Goal: Information Seeking & Learning: Learn about a topic

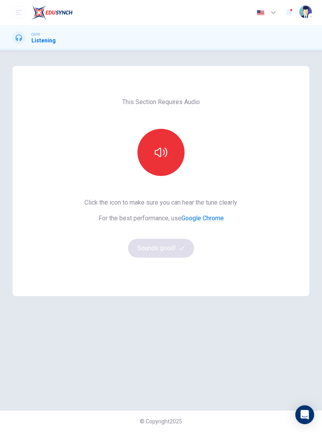
click at [174, 148] on button "button" at bounding box center [161, 152] width 47 height 47
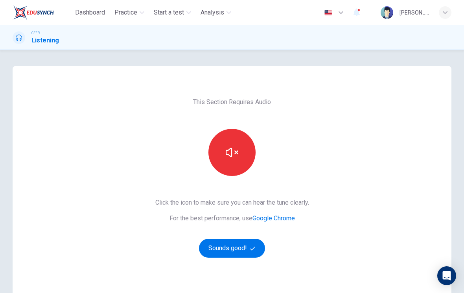
click at [244, 154] on button "button" at bounding box center [231, 152] width 47 height 47
click at [251, 254] on button "Sounds good!" at bounding box center [232, 248] width 66 height 19
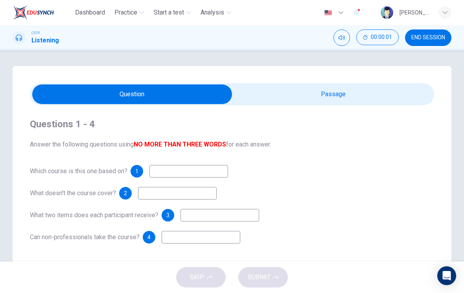
click at [322, 103] on input "checkbox" at bounding box center [132, 95] width 606 height 20
checkbox input "true"
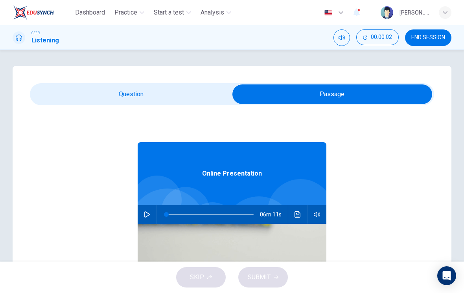
click at [144, 213] on icon "button" at bounding box center [147, 214] width 6 height 6
click at [151, 212] on button "button" at bounding box center [147, 214] width 13 height 19
click at [149, 217] on icon "button" at bounding box center [147, 214] width 6 height 6
type input "62"
click at [167, 94] on input "checkbox" at bounding box center [332, 95] width 606 height 20
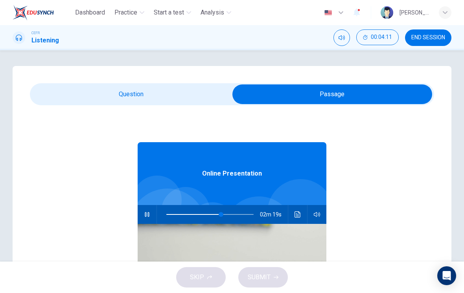
checkbox input "false"
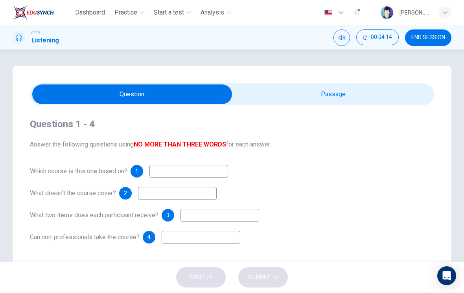
type input "64"
click at [322, 103] on input "checkbox" at bounding box center [132, 95] width 606 height 20
checkbox input "true"
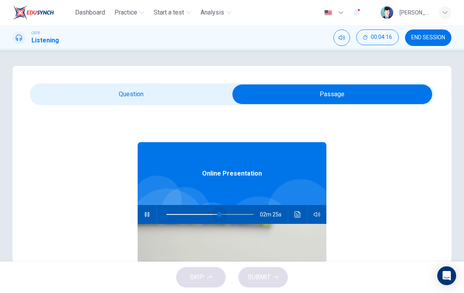
type input "0"
click at [173, 93] on input "checkbox" at bounding box center [332, 95] width 606 height 20
checkbox input "false"
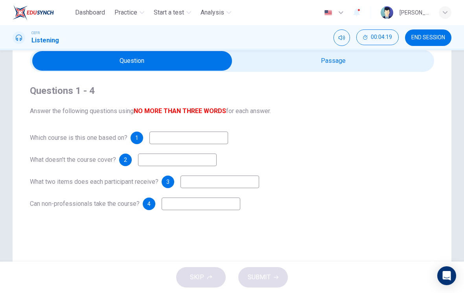
scroll to position [34, 0]
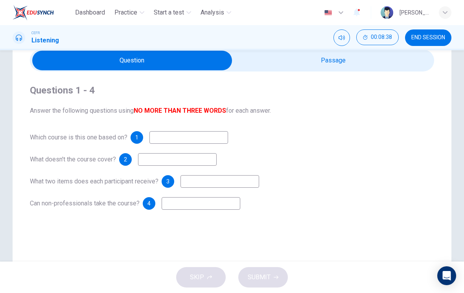
type input "70"
click at [322, 70] on input "checkbox" at bounding box center [132, 61] width 606 height 20
checkbox input "true"
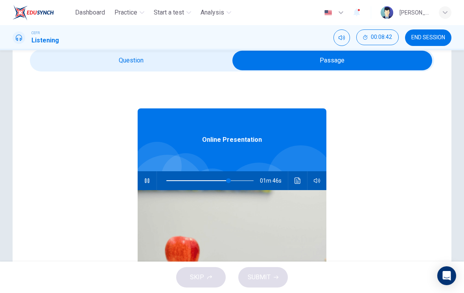
click at [150, 181] on button "button" at bounding box center [147, 180] width 13 height 19
type input "71"
click at [185, 60] on input "checkbox" at bounding box center [332, 61] width 606 height 20
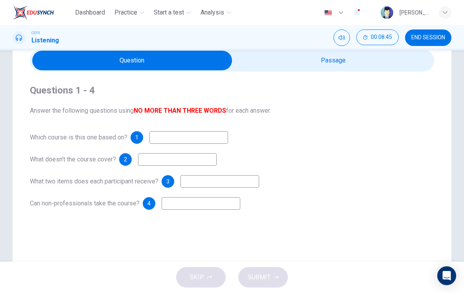
click at [190, 136] on input at bounding box center [188, 137] width 79 height 13
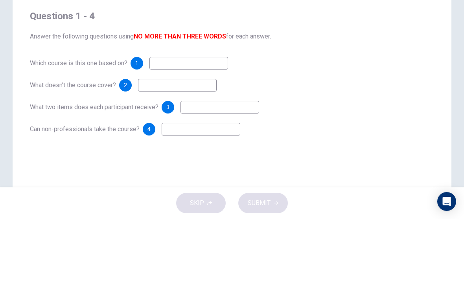
click at [322, 153] on div "What doesn't the course cover? 2" at bounding box center [232, 159] width 404 height 13
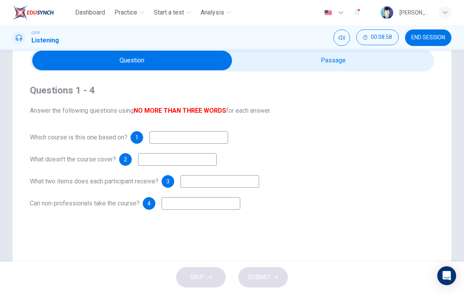
click at [322, 62] on input "checkbox" at bounding box center [132, 61] width 606 height 20
checkbox input "true"
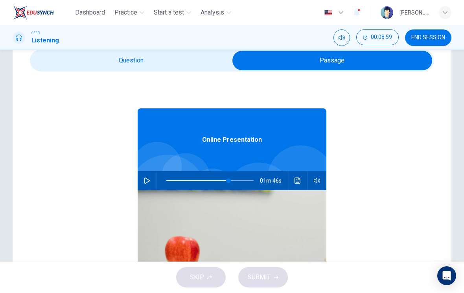
click at [147, 180] on icon "button" at bounding box center [147, 181] width 6 height 6
click at [229, 178] on span at bounding box center [228, 180] width 5 height 5
click at [223, 183] on span at bounding box center [222, 180] width 5 height 5
type input "0"
click at [178, 69] on input "checkbox" at bounding box center [332, 61] width 606 height 20
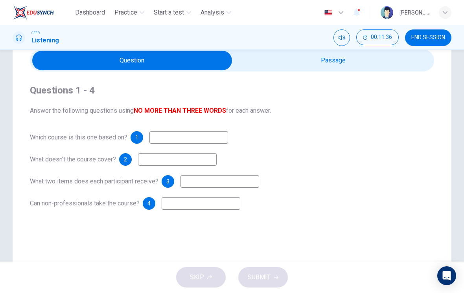
click at [322, 60] on input "checkbox" at bounding box center [132, 61] width 606 height 20
checkbox input "true"
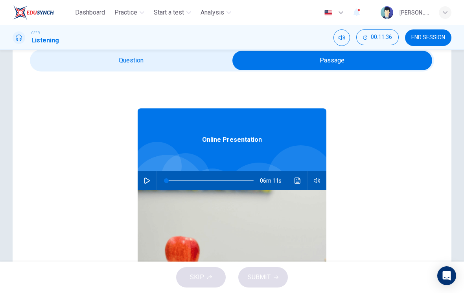
click at [151, 180] on button "button" at bounding box center [147, 180] width 13 height 19
type input "0"
click at [189, 63] on input "checkbox" at bounding box center [332, 61] width 606 height 20
checkbox input "false"
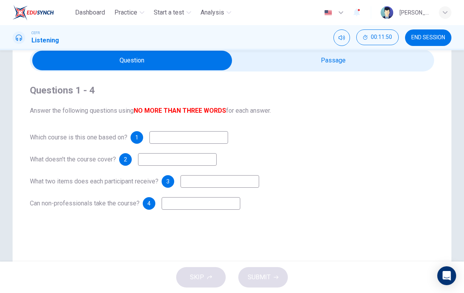
type input "4"
click at [322, 59] on input "checkbox" at bounding box center [132, 61] width 606 height 20
checkbox input "true"
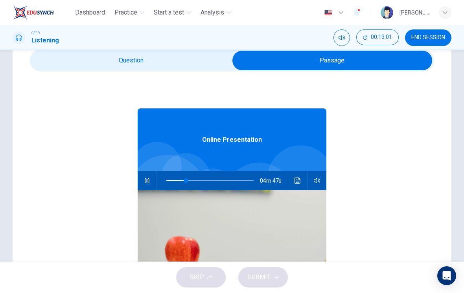
click at [151, 184] on button "button" at bounding box center [147, 180] width 13 height 19
type input "23"
click at [183, 68] on input "checkbox" at bounding box center [332, 61] width 606 height 20
checkbox input "false"
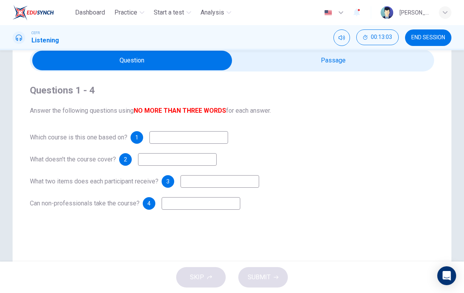
click at [164, 160] on input at bounding box center [177, 159] width 79 height 13
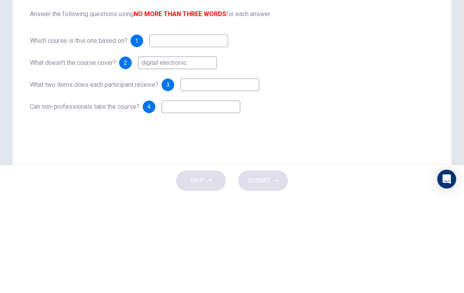
type input "digital electronic"
click at [219, 197] on input at bounding box center [201, 203] width 79 height 13
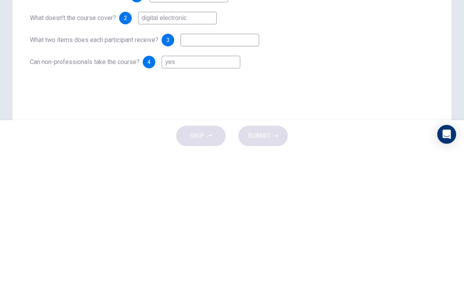
type input "yes"
click at [278, 76] on div "Questions 1 - 4 Answer the following questions using NO MORE THAN THREE WORDS f…" at bounding box center [232, 147] width 404 height 151
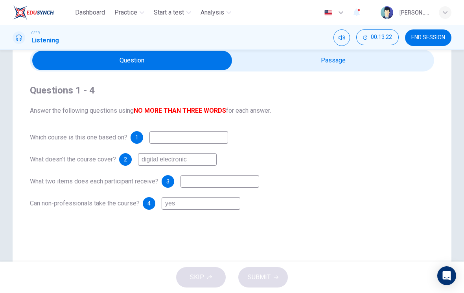
click at [213, 186] on input at bounding box center [219, 181] width 79 height 13
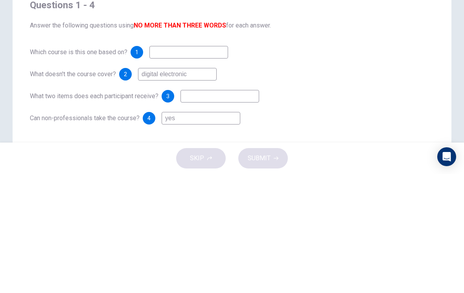
scroll to position [0, 0]
checkbox input "true"
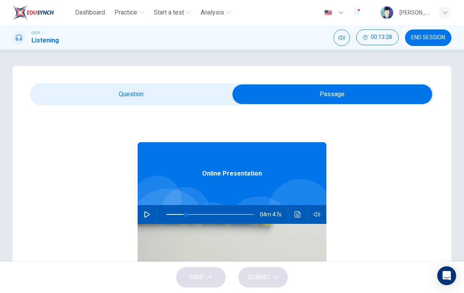
click at [151, 214] on button "button" at bounding box center [147, 214] width 13 height 19
click at [139, 211] on div "04m 33s" at bounding box center [232, 214] width 189 height 19
click at [152, 217] on button "button" at bounding box center [147, 214] width 13 height 19
type input "26"
click at [149, 94] on input "checkbox" at bounding box center [332, 95] width 606 height 20
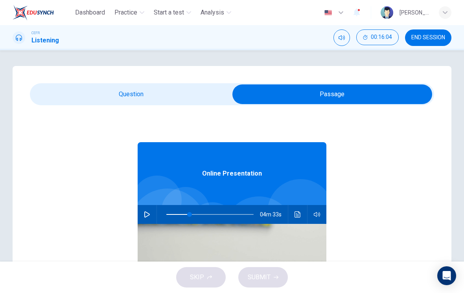
checkbox input "false"
type input "26"
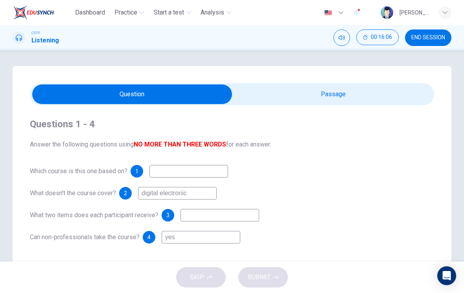
click at [322, 94] on input "checkbox" at bounding box center [132, 95] width 606 height 20
checkbox input "true"
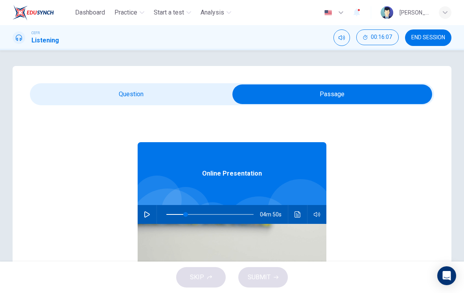
click at [186, 215] on span at bounding box center [185, 214] width 5 height 5
click at [144, 217] on icon "button" at bounding box center [147, 214] width 6 height 6
click at [152, 211] on button "button" at bounding box center [147, 214] width 13 height 19
type input "30"
click at [187, 95] on input "checkbox" at bounding box center [332, 95] width 606 height 20
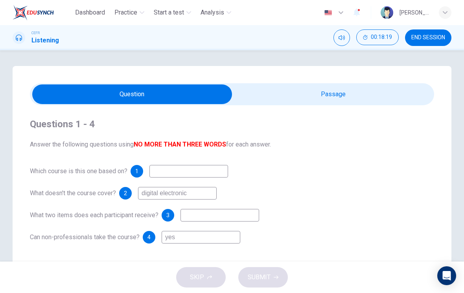
click at [322, 100] on input "checkbox" at bounding box center [132, 95] width 606 height 20
checkbox input "true"
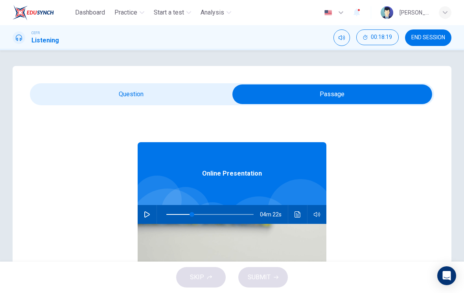
click at [147, 208] on button "button" at bounding box center [147, 214] width 13 height 19
type input "30"
click at [202, 95] on input "checkbox" at bounding box center [332, 95] width 606 height 20
checkbox input "false"
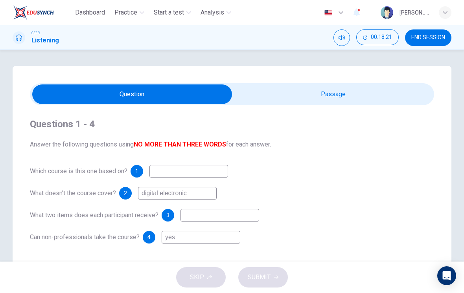
type input "30"
click at [302, 95] on input "checkbox" at bounding box center [132, 95] width 606 height 20
checkbox input "true"
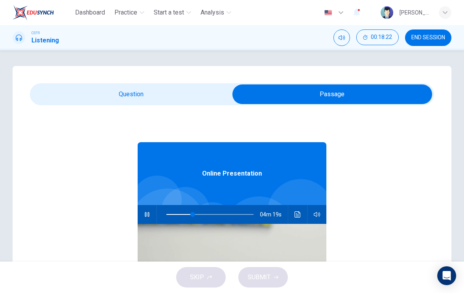
type input "31"
click at [204, 86] on input "checkbox" at bounding box center [332, 95] width 606 height 20
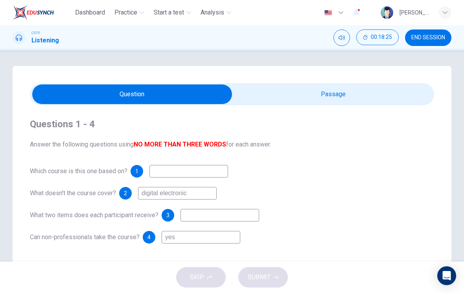
click at [313, 97] on input "checkbox" at bounding box center [132, 95] width 606 height 20
checkbox input "true"
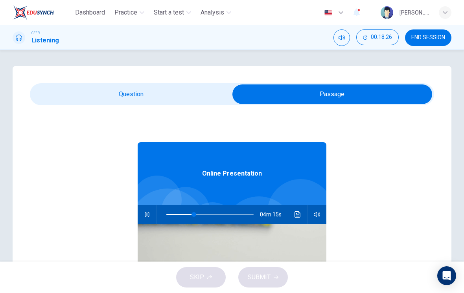
click at [147, 210] on button "button" at bounding box center [147, 214] width 13 height 19
type input "31"
click at [188, 95] on input "checkbox" at bounding box center [332, 95] width 606 height 20
checkbox input "false"
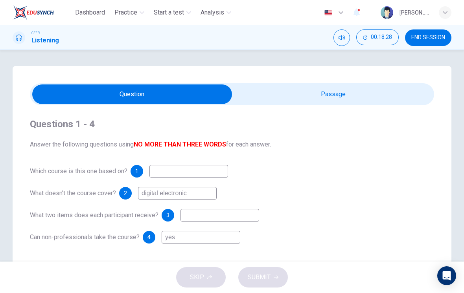
click at [207, 167] on input at bounding box center [188, 171] width 79 height 13
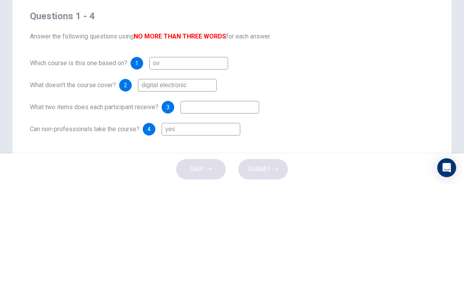
type input "o"
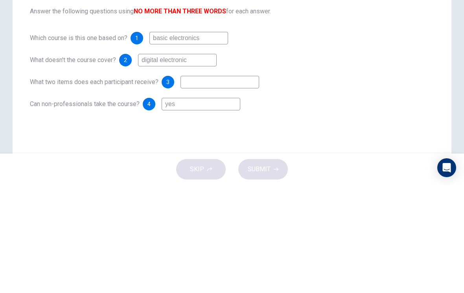
scroll to position [26, 0]
type input "basic electronics"
click at [248, 184] on input at bounding box center [219, 190] width 79 height 13
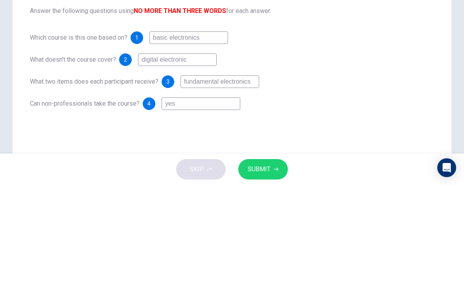
type input "fundamental electronics"
click at [307, 184] on div "What two items does each participant receive? 3 fundamental electronics" at bounding box center [232, 190] width 404 height 13
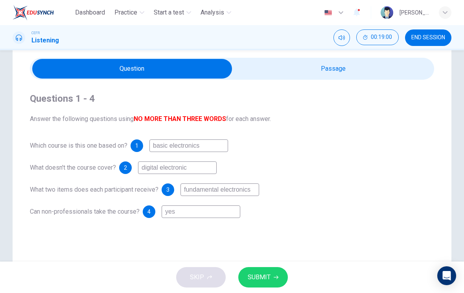
click at [270, 283] on button "SUBMIT" at bounding box center [263, 277] width 50 height 20
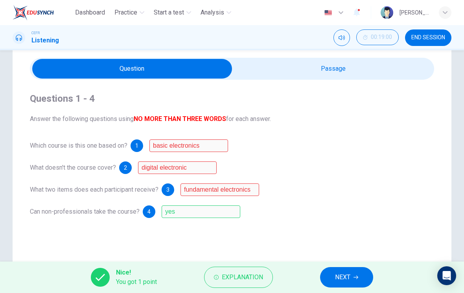
click at [235, 276] on span "Explanation" at bounding box center [242, 277] width 41 height 11
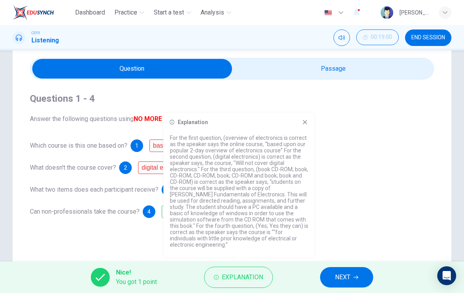
click at [302, 135] on div "Explanation For the first question, (overview of electronics is correct as the …" at bounding box center [239, 185] width 151 height 145
click at [302, 136] on div "Explanation For the first question, (overview of electronics is correct as the …" at bounding box center [239, 185] width 151 height 145
click at [304, 125] on icon at bounding box center [305, 122] width 6 height 6
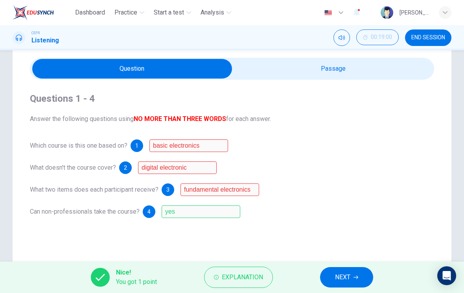
click at [322, 278] on span "NEXT" at bounding box center [342, 277] width 15 height 11
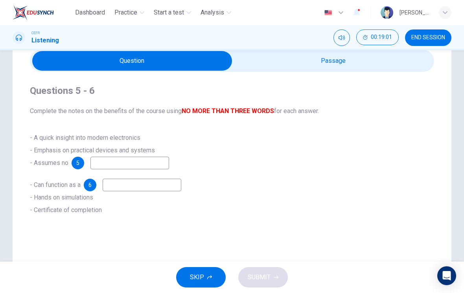
scroll to position [34, 0]
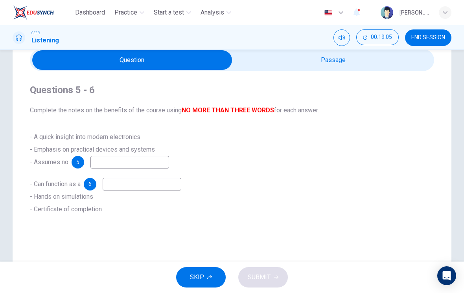
click at [135, 165] on input at bounding box center [129, 162] width 79 height 13
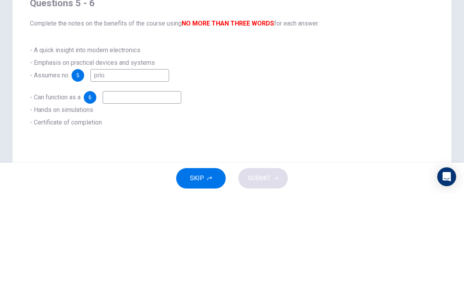
scroll to position [29, 0]
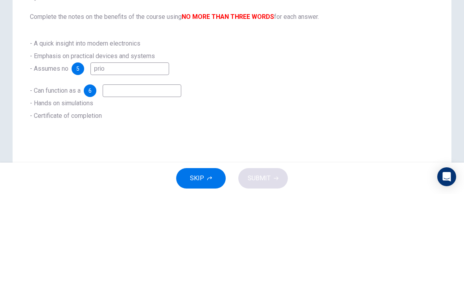
type input "prio"
click at [150, 184] on input at bounding box center [142, 190] width 79 height 13
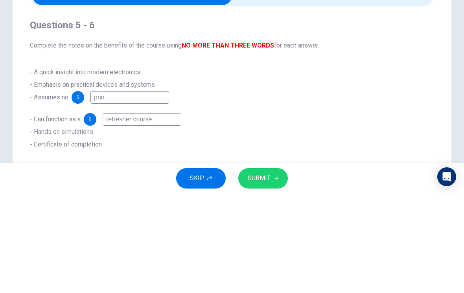
scroll to position [0, 0]
type input "refresher course"
click at [322, 105] on div "Questions 5 - 6 Complete the notes on the benefits of the course using NO MORE …" at bounding box center [232, 183] width 404 height 157
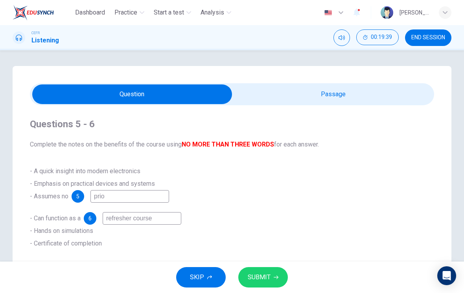
click at [322, 95] on input "checkbox" at bounding box center [132, 95] width 606 height 20
checkbox input "true"
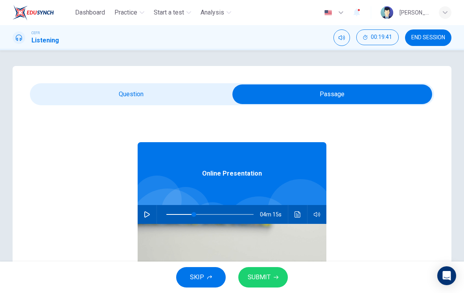
type input "58"
click at [217, 212] on span at bounding box center [217, 214] width 5 height 5
click at [149, 210] on button "button" at bounding box center [147, 214] width 13 height 19
click at [191, 95] on input "checkbox" at bounding box center [332, 95] width 606 height 20
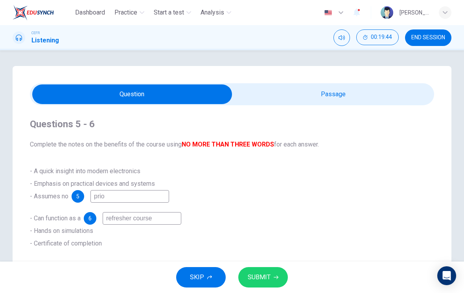
click at [322, 89] on input "checkbox" at bounding box center [132, 95] width 606 height 20
checkbox input "true"
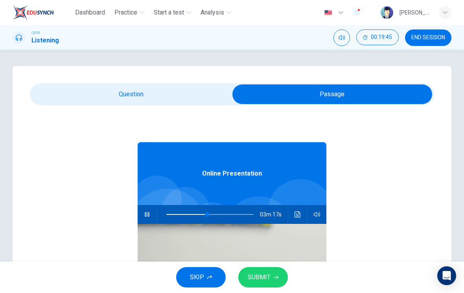
click at [208, 214] on span at bounding box center [207, 214] width 5 height 5
type input "47"
click at [186, 98] on input "checkbox" at bounding box center [332, 95] width 606 height 20
checkbox input "false"
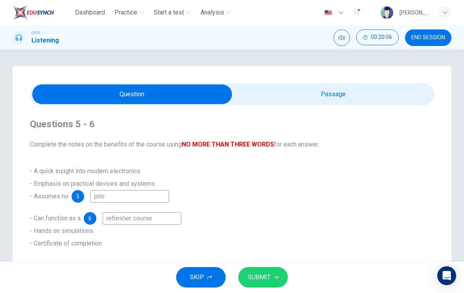
click at [139, 203] on input "prio" at bounding box center [129, 196] width 79 height 13
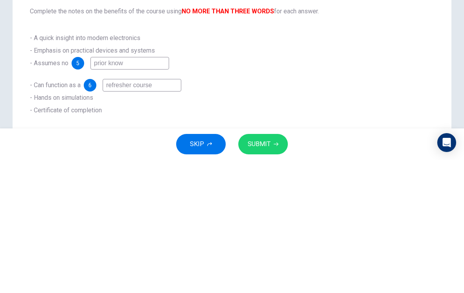
click at [162, 190] on input "prior know" at bounding box center [129, 196] width 79 height 13
click at [153, 190] on input "prior know" at bounding box center [129, 196] width 79 height 13
click at [145, 190] on input "prior know" at bounding box center [129, 196] width 79 height 13
type input "prior knowledge"
click at [274, 165] on div "- A quick insight into modern electronics - Emphasis on practical devices and s…" at bounding box center [232, 207] width 404 height 85
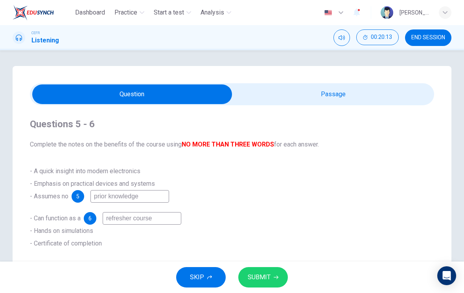
click at [265, 273] on span "SUBMIT" at bounding box center [259, 277] width 23 height 11
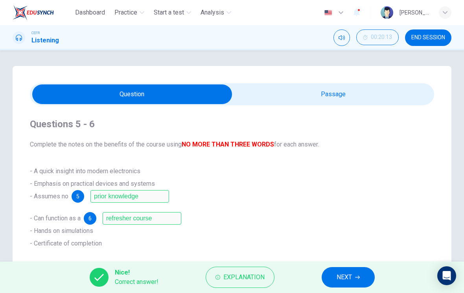
click at [322, 101] on input "checkbox" at bounding box center [132, 95] width 606 height 20
checkbox input "true"
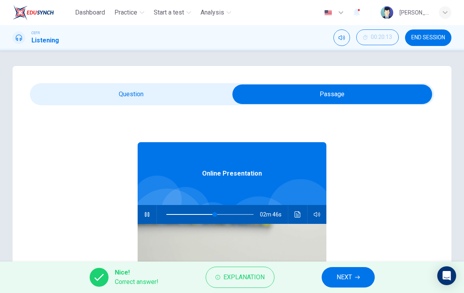
click at [151, 213] on button "button" at bounding box center [147, 214] width 13 height 19
type input "55"
click at [189, 97] on input "checkbox" at bounding box center [332, 95] width 606 height 20
checkbox input "false"
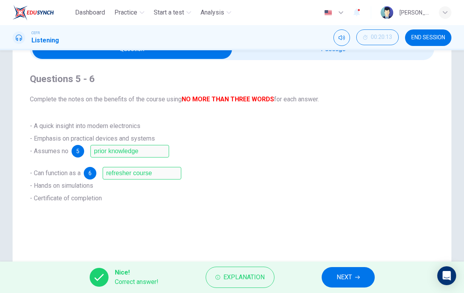
scroll to position [78, 0]
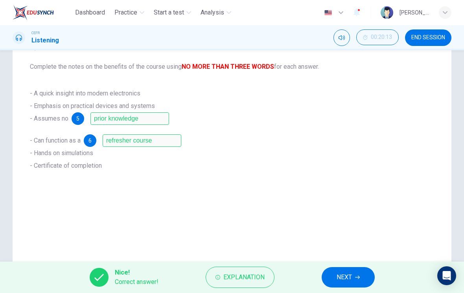
click at [322, 275] on span "NEXT" at bounding box center [344, 277] width 15 height 11
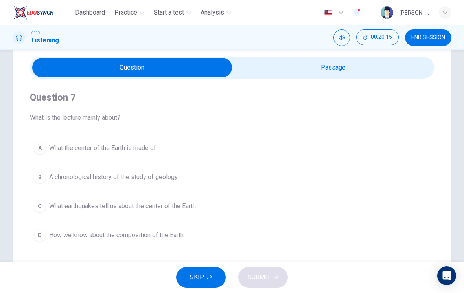
scroll to position [26, 0]
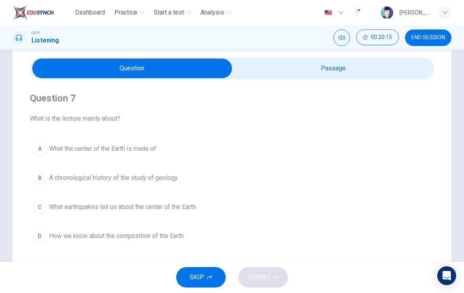
click at [311, 77] on input "checkbox" at bounding box center [132, 69] width 606 height 20
checkbox input "true"
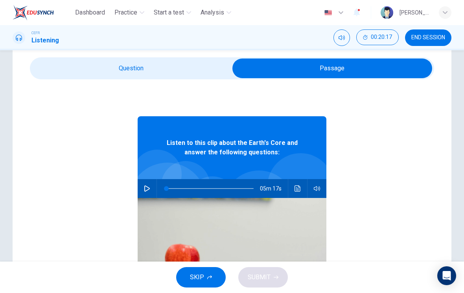
click at [151, 183] on button "button" at bounding box center [147, 188] width 13 height 19
click at [149, 185] on button "button" at bounding box center [147, 188] width 13 height 19
click at [153, 188] on button "button" at bounding box center [147, 188] width 13 height 19
click at [190, 191] on span at bounding box center [190, 188] width 5 height 5
click at [185, 186] on span at bounding box center [185, 188] width 5 height 5
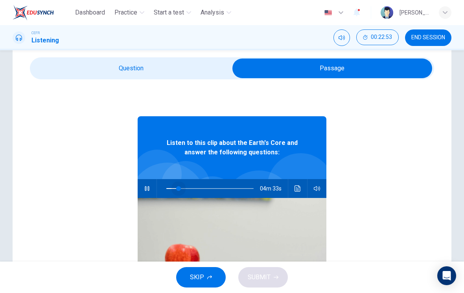
click at [178, 191] on span at bounding box center [178, 188] width 5 height 5
click at [185, 188] on span at bounding box center [184, 188] width 5 height 5
click at [183, 191] on span at bounding box center [185, 188] width 5 height 5
click at [149, 189] on icon "button" at bounding box center [147, 188] width 4 height 5
click at [151, 195] on button "button" at bounding box center [147, 188] width 13 height 19
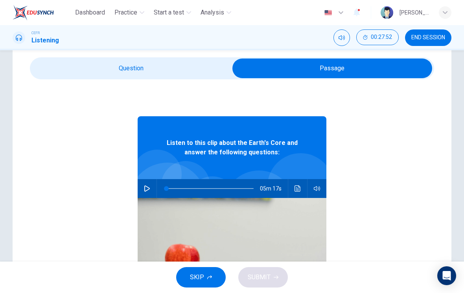
click at [147, 189] on icon "button" at bounding box center [147, 189] width 6 height 6
click at [192, 199] on img at bounding box center [232, 261] width 189 height 126
click at [188, 186] on span at bounding box center [188, 188] width 5 height 5
type input "45"
click at [163, 63] on input "checkbox" at bounding box center [332, 69] width 606 height 20
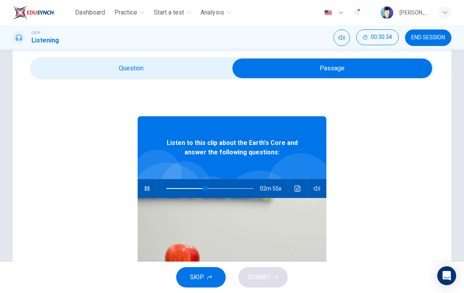
checkbox input "false"
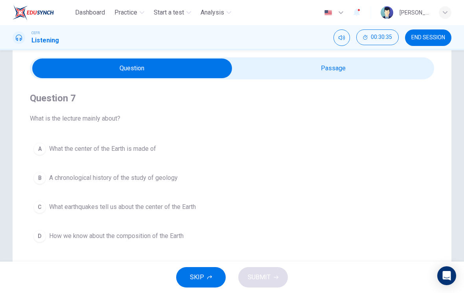
type input "45"
click at [318, 71] on input "checkbox" at bounding box center [132, 69] width 606 height 20
checkbox input "true"
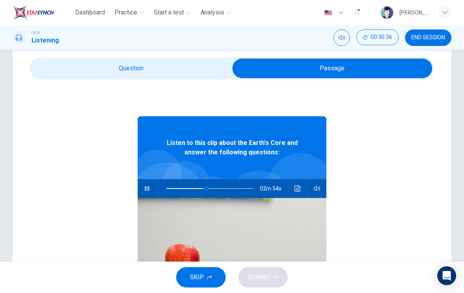
click at [152, 187] on button "button" at bounding box center [147, 188] width 13 height 19
type input "45"
click at [162, 71] on input "checkbox" at bounding box center [332, 69] width 606 height 20
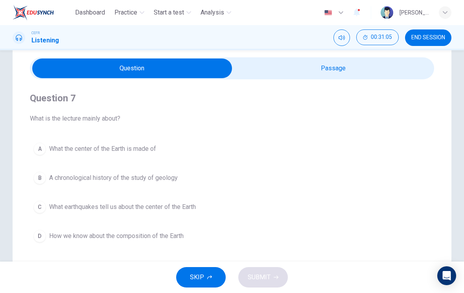
click at [322, 89] on div "Question 7 What is the lecture mainly about? A What the center of the Earth is …" at bounding box center [232, 168] width 404 height 179
click at [322, 70] on input "checkbox" at bounding box center [132, 69] width 606 height 20
checkbox input "true"
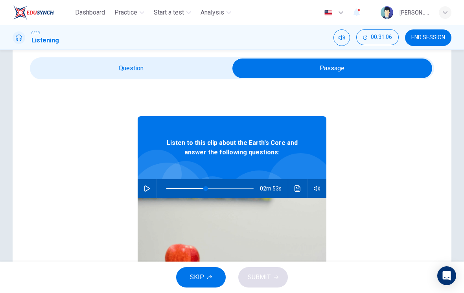
click at [153, 186] on button "button" at bounding box center [147, 188] width 13 height 19
type input "48"
click at [152, 179] on div "02m 45s" at bounding box center [232, 188] width 189 height 19
click at [190, 78] on input "checkbox" at bounding box center [332, 69] width 606 height 20
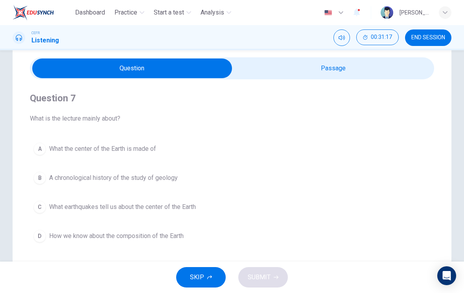
click at [300, 64] on input "checkbox" at bounding box center [132, 69] width 606 height 20
checkbox input "true"
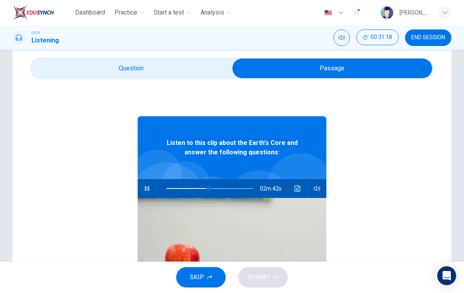
click at [149, 192] on button "button" at bounding box center [147, 188] width 13 height 19
type input "49"
click at [178, 65] on input "checkbox" at bounding box center [332, 69] width 606 height 20
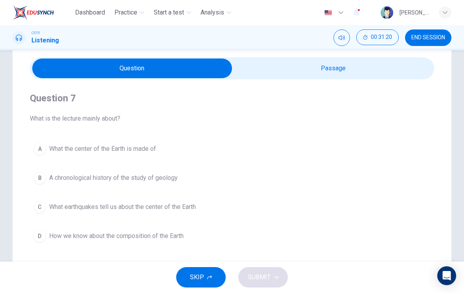
click at [72, 230] on button "D How we know about the composition of the Earth" at bounding box center [232, 236] width 404 height 20
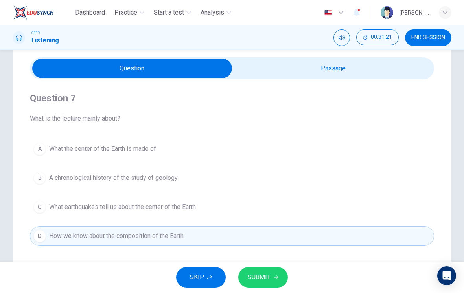
click at [276, 274] on button "SUBMIT" at bounding box center [263, 277] width 50 height 20
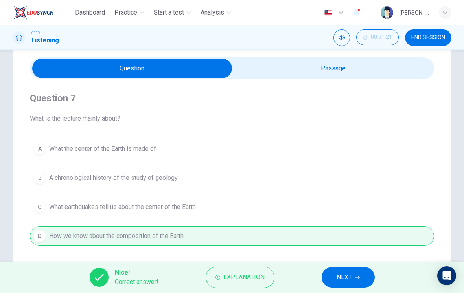
click at [226, 281] on span "Explanation" at bounding box center [243, 277] width 41 height 11
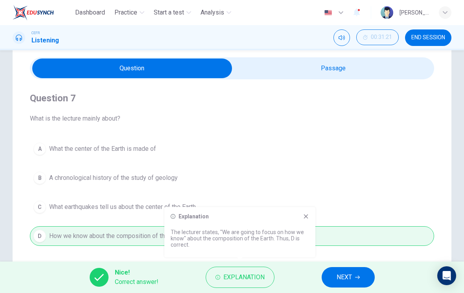
click at [308, 214] on icon at bounding box center [306, 216] width 6 height 6
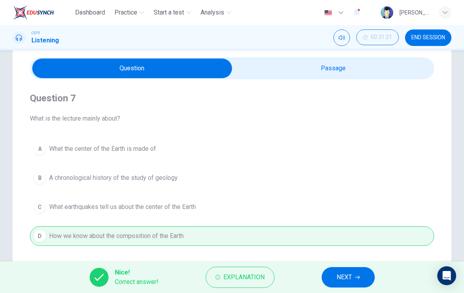
click at [322, 273] on button "NEXT" at bounding box center [348, 277] width 53 height 20
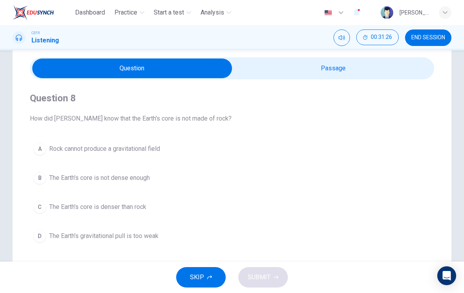
click at [140, 182] on span "The Earth's core is not dense enough" at bounding box center [99, 177] width 101 height 9
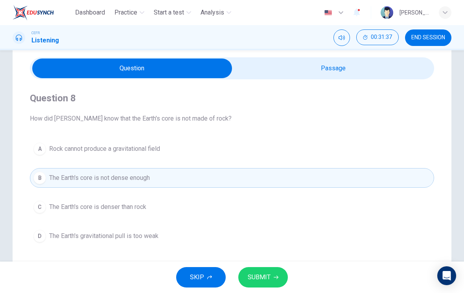
click at [280, 281] on button "SUBMIT" at bounding box center [263, 277] width 50 height 20
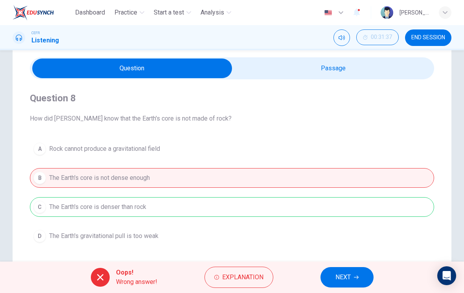
click at [322, 276] on span "NEXT" at bounding box center [342, 277] width 15 height 11
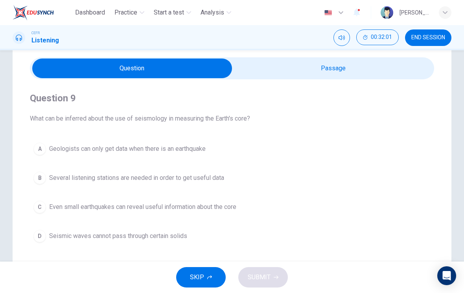
click at [169, 237] on span "Seismic waves cannot pass through certain solids" at bounding box center [118, 236] width 138 height 9
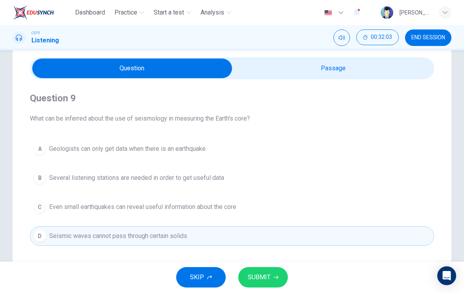
click at [322, 76] on input "checkbox" at bounding box center [132, 69] width 606 height 20
checkbox input "true"
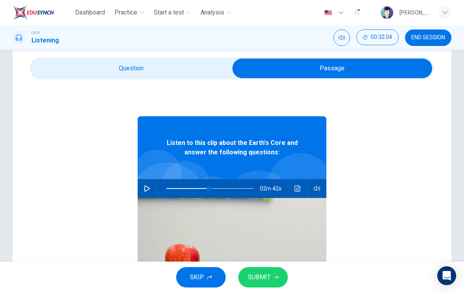
click at [151, 188] on button "button" at bounding box center [147, 188] width 13 height 19
type input "49"
click at [182, 71] on input "checkbox" at bounding box center [332, 69] width 606 height 20
checkbox input "false"
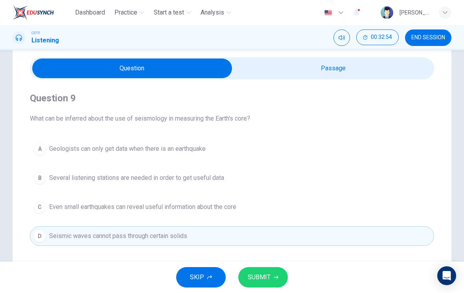
type input "65"
click at [322, 72] on input "checkbox" at bounding box center [132, 69] width 606 height 20
checkbox input "true"
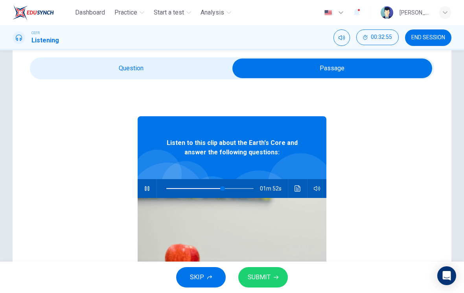
click at [145, 196] on button "button" at bounding box center [147, 188] width 13 height 19
type input "65"
click at [195, 74] on input "checkbox" at bounding box center [332, 69] width 606 height 20
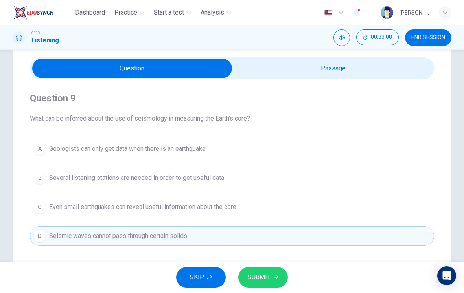
click at [192, 175] on span "Several listening stations are needed in order to get useful data" at bounding box center [136, 177] width 175 height 9
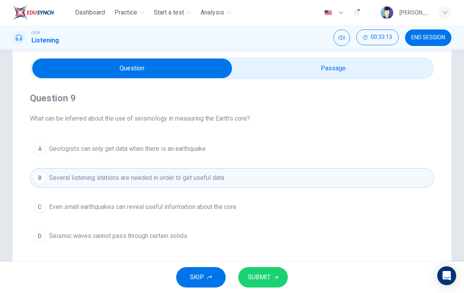
click at [296, 246] on button "D Seismic waves cannot pass through certain solids" at bounding box center [232, 236] width 404 height 20
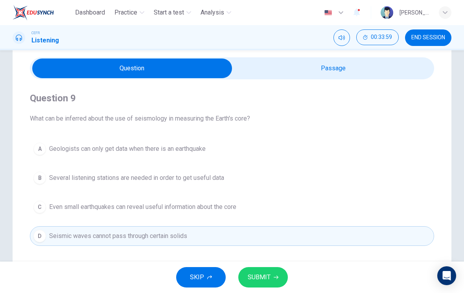
click at [215, 176] on span "Several listening stations are needed in order to get useful data" at bounding box center [136, 177] width 175 height 9
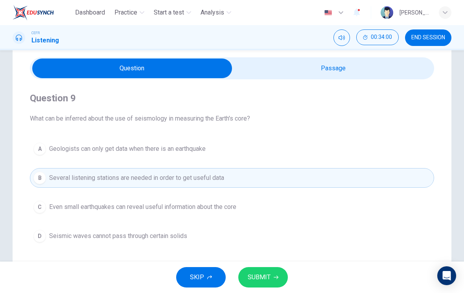
click at [268, 280] on span "SUBMIT" at bounding box center [259, 277] width 23 height 11
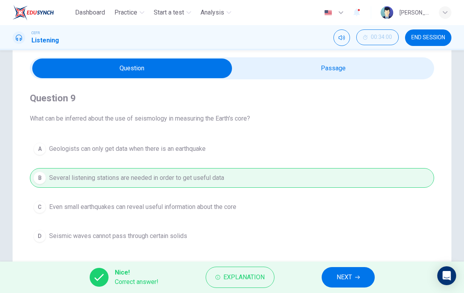
click at [257, 282] on span "Explanation" at bounding box center [243, 277] width 41 height 11
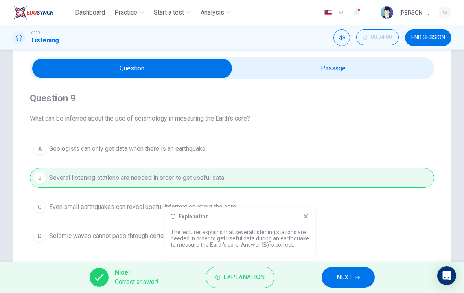
click at [312, 215] on div "Explanation The lecturer explains that several listening stations are needed in…" at bounding box center [239, 232] width 151 height 50
click at [311, 215] on div "Explanation The lecturer explains that several listening stations are needed in…" at bounding box center [239, 232] width 151 height 50
click at [307, 218] on icon at bounding box center [306, 217] width 4 height 4
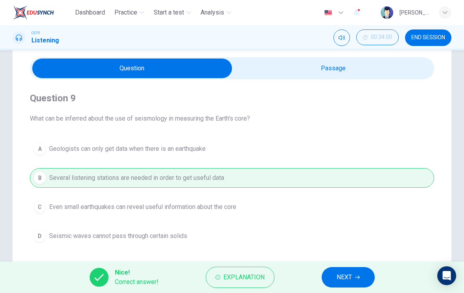
click at [322, 280] on span "NEXT" at bounding box center [344, 277] width 15 height 11
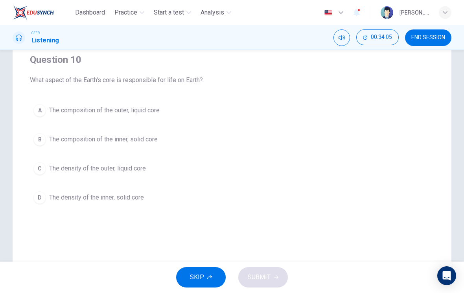
scroll to position [64, 0]
click at [139, 134] on button "B The composition of the inner, solid core" at bounding box center [232, 141] width 404 height 20
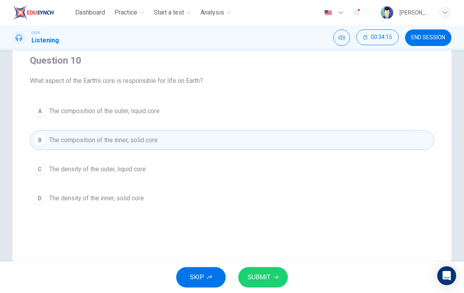
click at [272, 283] on button "SUBMIT" at bounding box center [263, 277] width 50 height 20
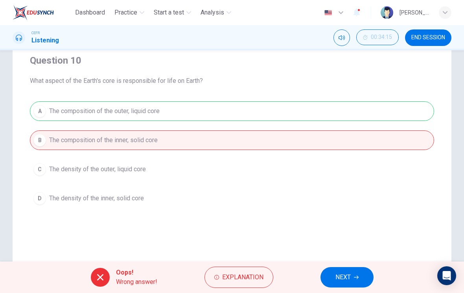
click at [241, 280] on span "Explanation" at bounding box center [242, 277] width 41 height 11
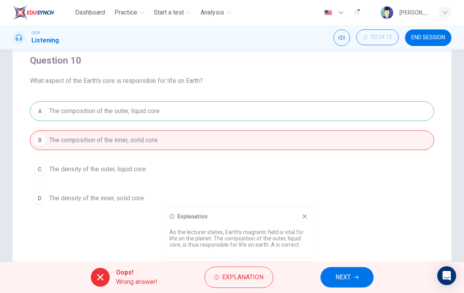
click at [302, 218] on icon at bounding box center [305, 216] width 6 height 6
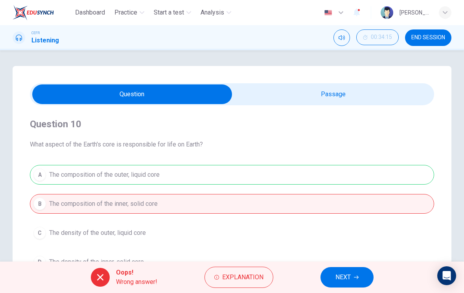
scroll to position [0, 0]
click at [322, 284] on button "NEXT" at bounding box center [346, 277] width 53 height 20
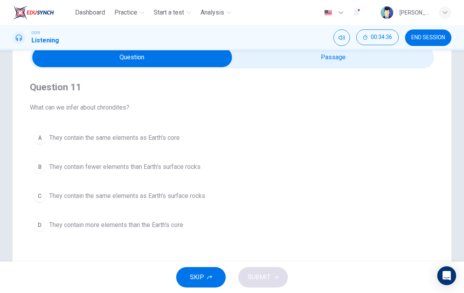
scroll to position [37, 0]
click at [322, 66] on input "checkbox" at bounding box center [132, 57] width 606 height 20
checkbox input "true"
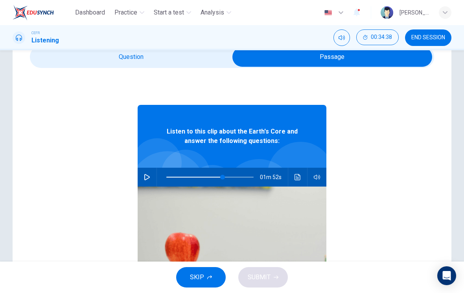
click at [151, 174] on button "button" at bounding box center [147, 177] width 13 height 19
type input "65"
click at [193, 59] on input "checkbox" at bounding box center [332, 57] width 606 height 20
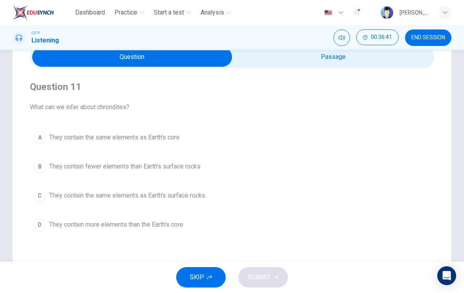
click at [170, 139] on span "They contain the same elements as Earth's core" at bounding box center [114, 137] width 131 height 9
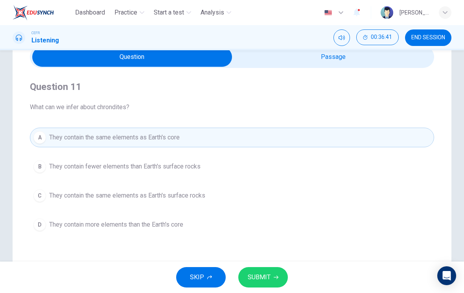
click at [263, 282] on span "SUBMIT" at bounding box center [259, 277] width 23 height 11
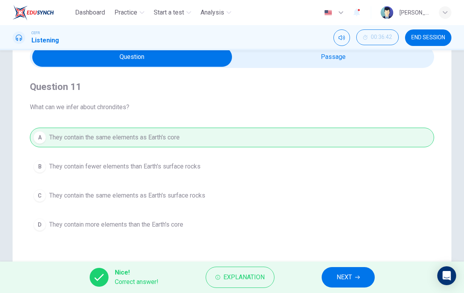
click at [263, 279] on span "Explanation" at bounding box center [243, 277] width 41 height 11
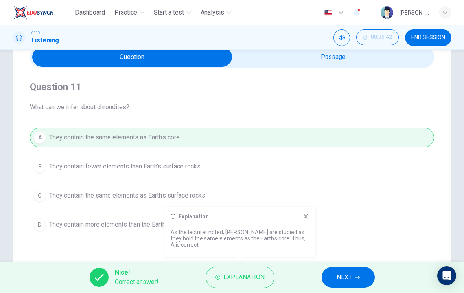
click at [322, 66] on input "checkbox" at bounding box center [132, 57] width 606 height 20
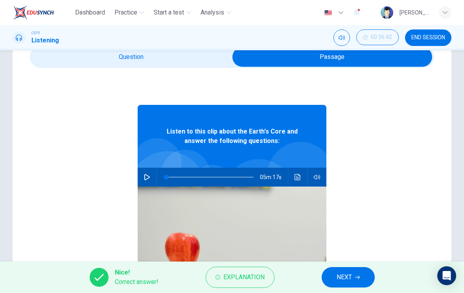
click at [298, 185] on button "Click to see the audio transcription" at bounding box center [297, 177] width 13 height 19
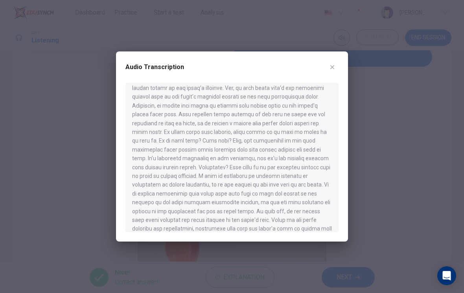
scroll to position [322, 0]
click at [322, 68] on button "button" at bounding box center [332, 67] width 13 height 13
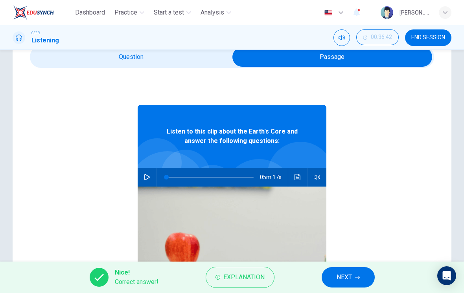
click at [191, 61] on input "checkbox" at bounding box center [332, 57] width 606 height 20
checkbox input "false"
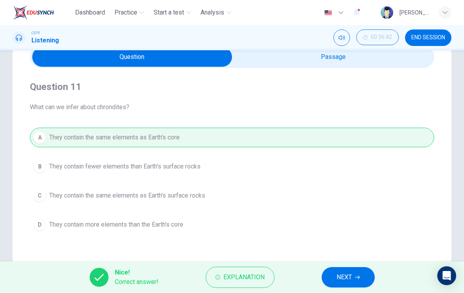
click at [322, 275] on span "NEXT" at bounding box center [344, 277] width 15 height 11
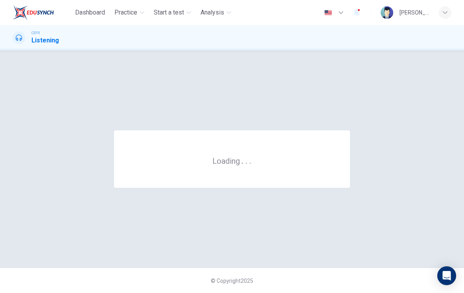
scroll to position [0, 0]
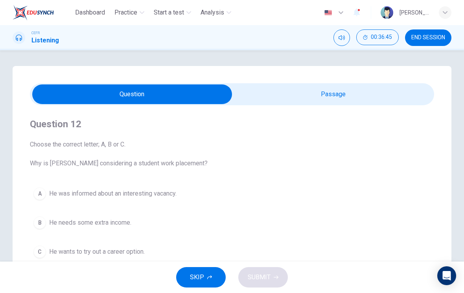
click at [322, 35] on span "END SESSION" at bounding box center [428, 38] width 34 height 6
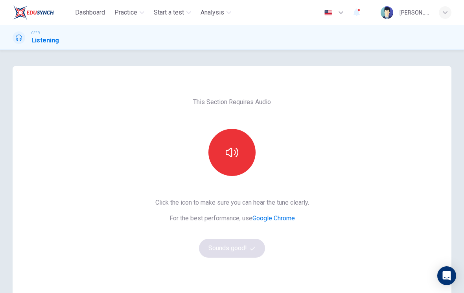
click at [237, 153] on icon "button" at bounding box center [232, 152] width 13 height 13
click at [254, 252] on button "Sounds good!" at bounding box center [232, 248] width 66 height 19
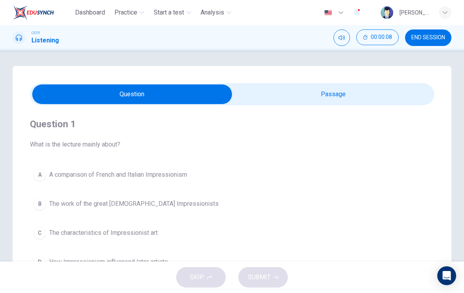
click at [331, 112] on div "Question 1 What is the lecture mainly about? A A comparison of French and Itali…" at bounding box center [232, 194] width 404 height 179
click at [348, 103] on input "checkbox" at bounding box center [132, 95] width 606 height 20
checkbox input "true"
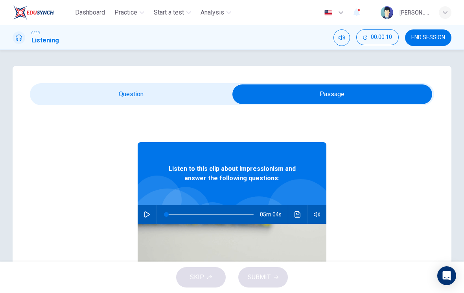
click at [151, 210] on button "button" at bounding box center [147, 214] width 13 height 19
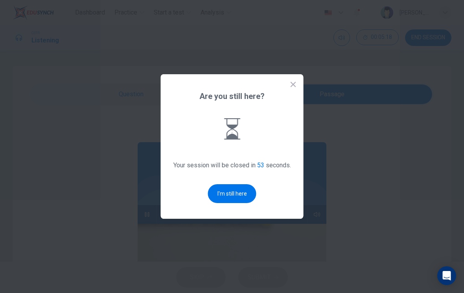
type input "0"
click at [235, 198] on button "I'm still here" at bounding box center [232, 193] width 48 height 19
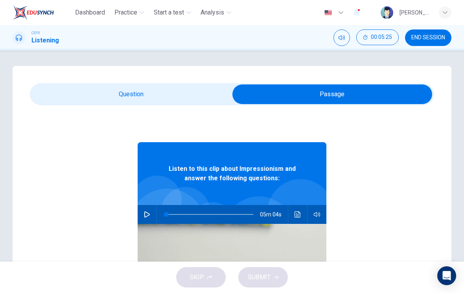
click at [182, 96] on input "checkbox" at bounding box center [332, 95] width 606 height 20
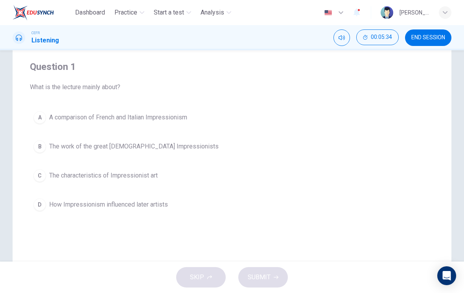
scroll to position [55, 0]
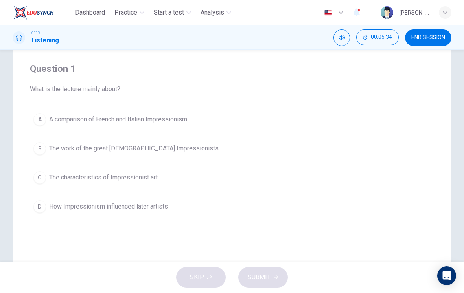
click at [155, 182] on span "The characteristics of Impressionist art" at bounding box center [103, 177] width 108 height 9
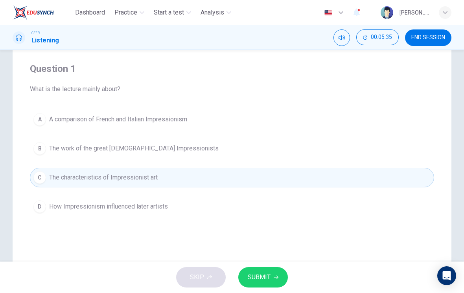
click at [274, 281] on button "SUBMIT" at bounding box center [263, 277] width 50 height 20
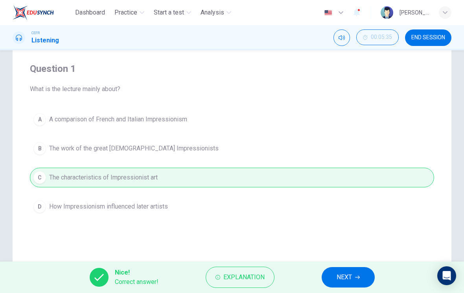
click at [353, 274] on button "NEXT" at bounding box center [348, 277] width 53 height 20
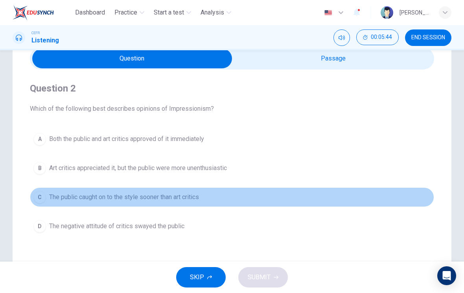
scroll to position [35, 0]
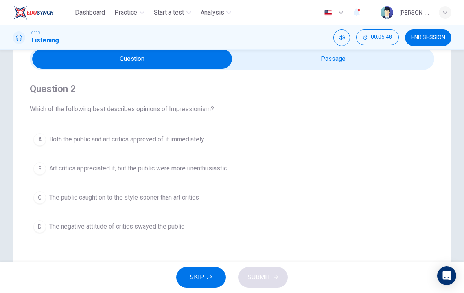
click at [395, 68] on input "checkbox" at bounding box center [132, 59] width 606 height 20
checkbox input "true"
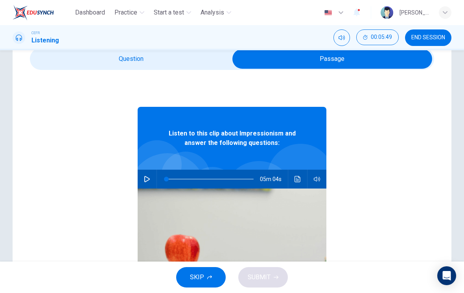
click at [151, 183] on button "button" at bounding box center [147, 179] width 13 height 19
click at [150, 176] on button "button" at bounding box center [147, 179] width 13 height 19
type input "19"
click at [186, 64] on input "checkbox" at bounding box center [332, 59] width 606 height 20
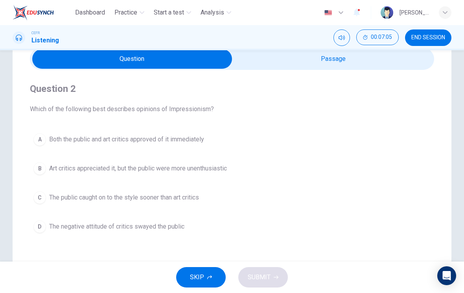
click at [335, 63] on input "checkbox" at bounding box center [132, 59] width 606 height 20
checkbox input "true"
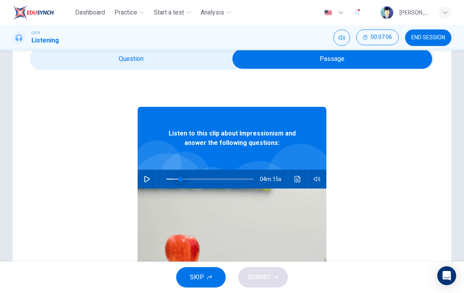
click at [180, 177] on span at bounding box center [180, 179] width 5 height 5
click at [145, 182] on icon "button" at bounding box center [147, 179] width 6 height 6
click at [178, 179] on span at bounding box center [178, 179] width 5 height 5
click at [148, 181] on icon "button" at bounding box center [147, 179] width 4 height 5
type input "16"
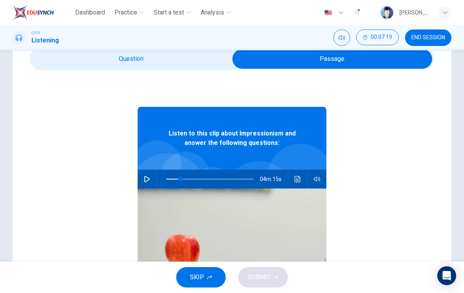
click at [205, 61] on input "checkbox" at bounding box center [332, 59] width 606 height 20
checkbox input "false"
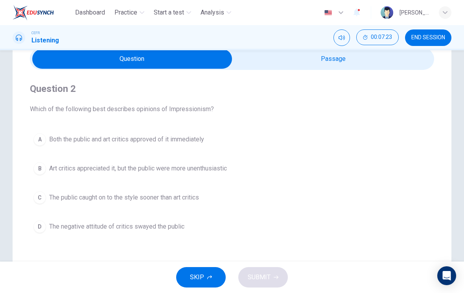
click at [188, 232] on button "D The negative attitude of critics swayed the public" at bounding box center [232, 227] width 404 height 20
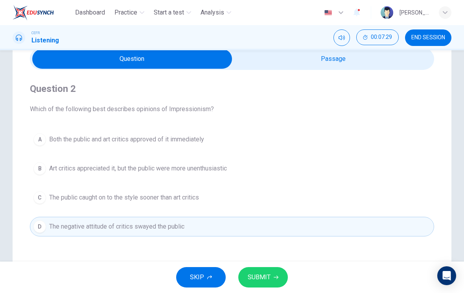
click at [274, 278] on icon "button" at bounding box center [276, 277] width 5 height 5
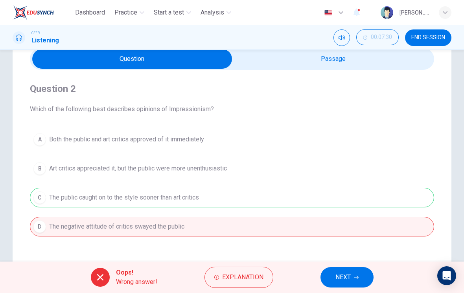
click at [326, 199] on div "A Both the public and art critics approved of it immediately B Art critics appr…" at bounding box center [232, 183] width 404 height 107
click at [259, 276] on span "Explanation" at bounding box center [242, 277] width 41 height 11
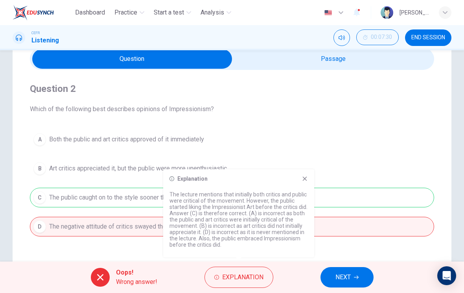
click at [311, 187] on div "Explanation The lecture mentions that initially both critics and public were cr…" at bounding box center [238, 213] width 151 height 88
click at [313, 180] on div "Explanation The lecture mentions that initially both critics and public were cr…" at bounding box center [238, 213] width 151 height 88
click at [306, 182] on icon at bounding box center [305, 179] width 6 height 6
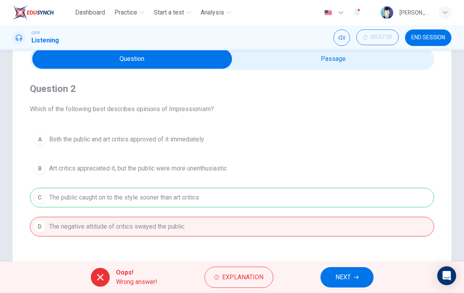
click at [304, 184] on div "A Both the public and art critics approved of it immediately B Art critics appr…" at bounding box center [232, 183] width 404 height 107
click at [340, 281] on span "NEXT" at bounding box center [342, 277] width 15 height 11
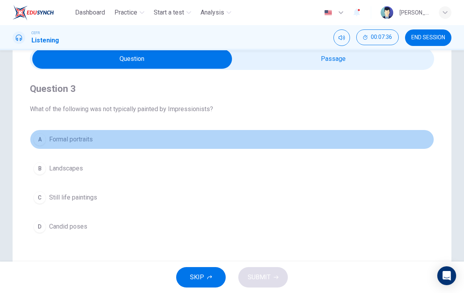
click at [256, 149] on button "A Formal portraits" at bounding box center [232, 140] width 404 height 20
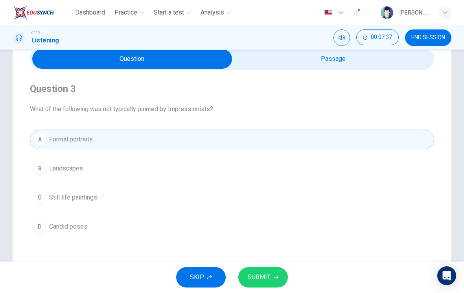
click at [270, 276] on span "SUBMIT" at bounding box center [259, 277] width 23 height 11
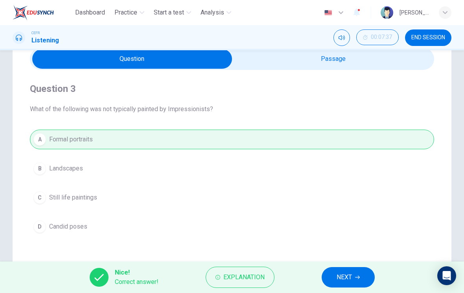
click at [334, 280] on button "NEXT" at bounding box center [348, 277] width 53 height 20
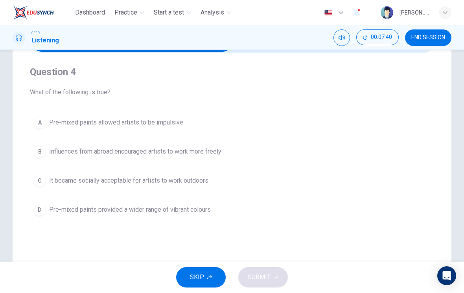
scroll to position [53, 0]
click at [290, 128] on button "A Pre-mixed paints allowed artists to be impulsive" at bounding box center [232, 122] width 404 height 20
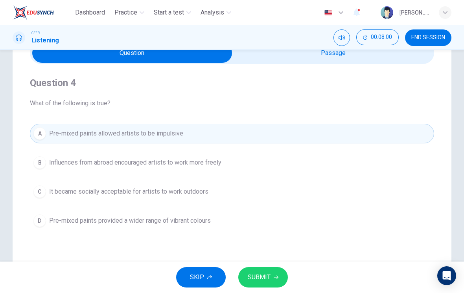
scroll to position [41, 0]
click at [274, 279] on icon "button" at bounding box center [276, 277] width 5 height 5
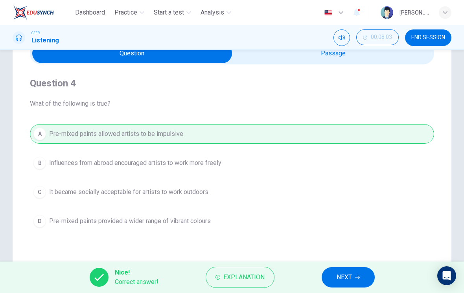
click at [262, 276] on span "Explanation" at bounding box center [243, 277] width 41 height 11
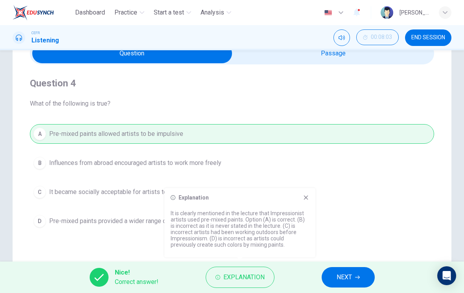
click at [304, 203] on div "Explanation It is clearly mentioned in the lecture that Impressionist artists u…" at bounding box center [239, 222] width 151 height 69
click at [304, 200] on icon at bounding box center [306, 198] width 4 height 4
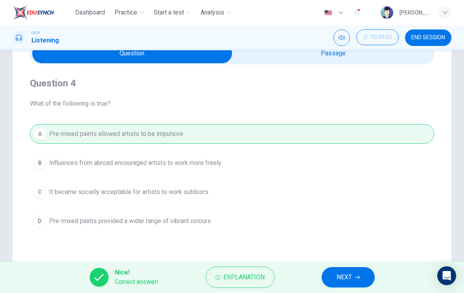
click at [338, 280] on span "NEXT" at bounding box center [344, 277] width 15 height 11
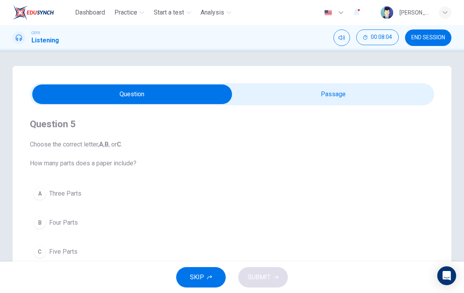
click at [332, 103] on input "checkbox" at bounding box center [132, 95] width 606 height 20
checkbox input "true"
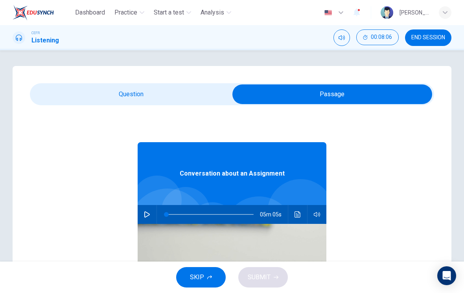
click at [148, 216] on icon "button" at bounding box center [147, 214] width 6 height 6
type input "0"
click at [194, 95] on input "checkbox" at bounding box center [332, 95] width 606 height 20
checkbox input "false"
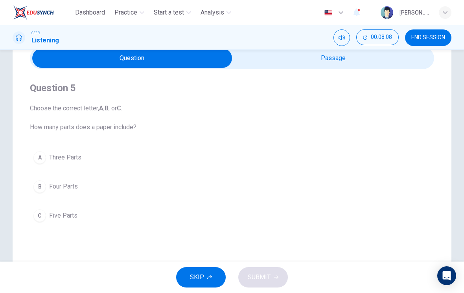
scroll to position [38, 0]
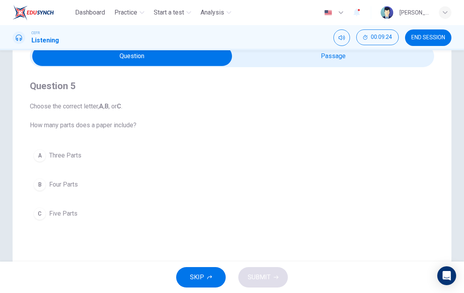
click at [71, 219] on button "C Five Parts" at bounding box center [232, 214] width 404 height 20
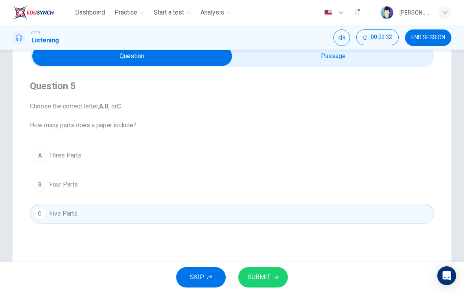
click at [283, 281] on button "SUBMIT" at bounding box center [263, 277] width 50 height 20
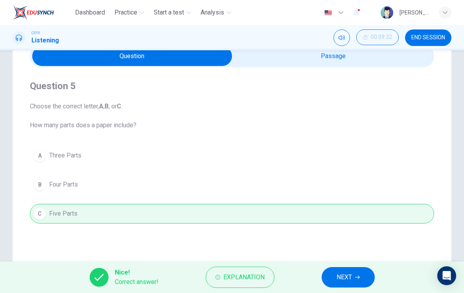
click at [349, 280] on span "NEXT" at bounding box center [344, 277] width 15 height 11
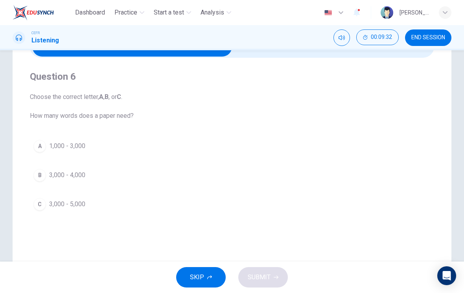
scroll to position [49, 0]
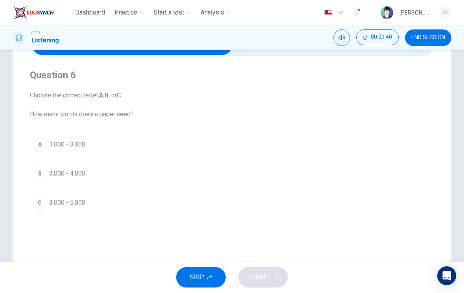
click at [78, 206] on span "3,000 - 5,000" at bounding box center [67, 202] width 36 height 9
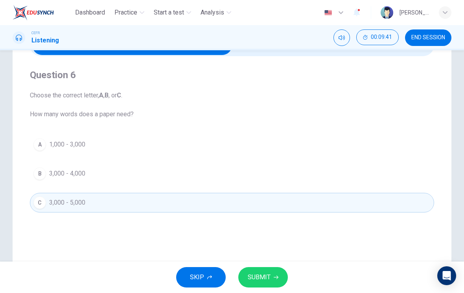
click at [269, 274] on span "SUBMIT" at bounding box center [259, 277] width 23 height 11
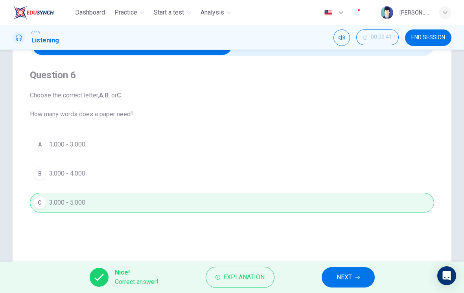
click at [348, 286] on button "NEXT" at bounding box center [348, 277] width 53 height 20
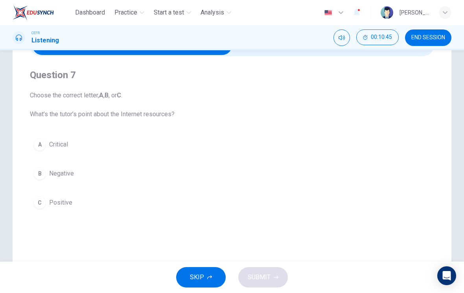
click at [62, 142] on span "Critical" at bounding box center [58, 144] width 19 height 9
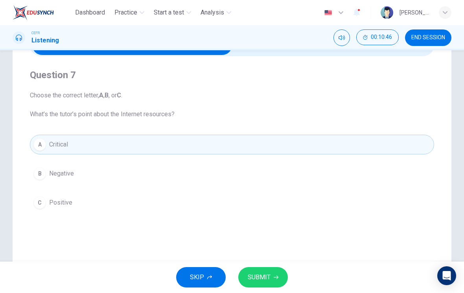
click at [274, 279] on icon "button" at bounding box center [276, 277] width 5 height 5
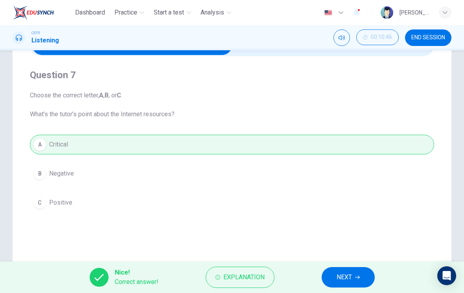
click at [353, 275] on button "NEXT" at bounding box center [348, 277] width 53 height 20
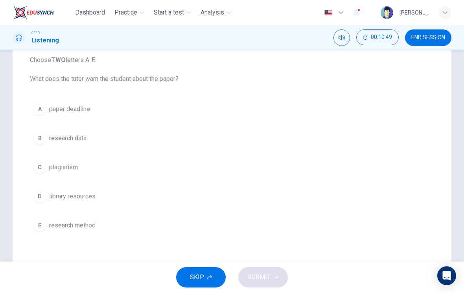
scroll to position [85, 0]
click at [78, 173] on button "C plagiarism" at bounding box center [232, 167] width 404 height 20
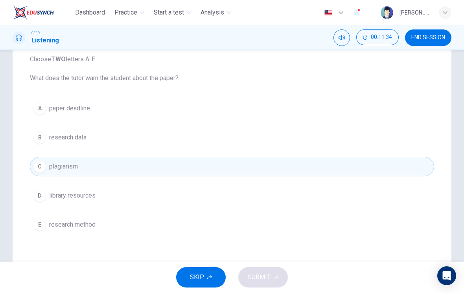
click at [97, 135] on button "B research data" at bounding box center [232, 138] width 404 height 20
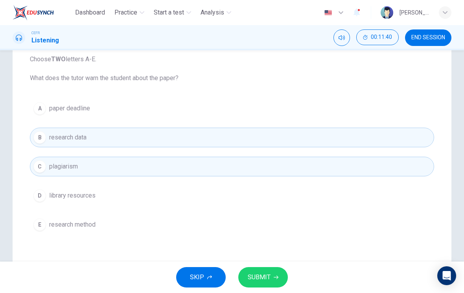
click at [281, 281] on button "SUBMIT" at bounding box center [263, 277] width 50 height 20
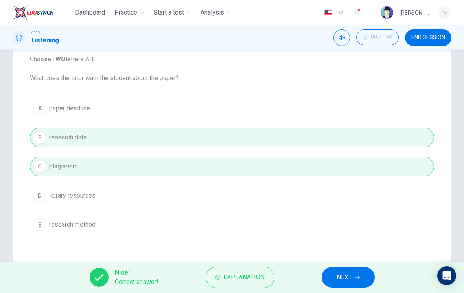
click at [341, 281] on span "NEXT" at bounding box center [344, 277] width 15 height 11
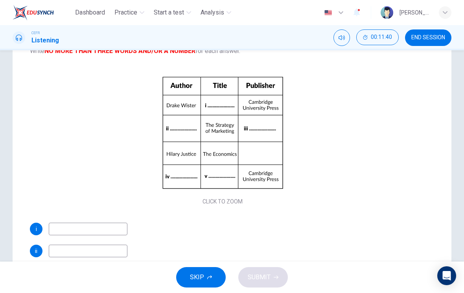
scroll to position [58, 0]
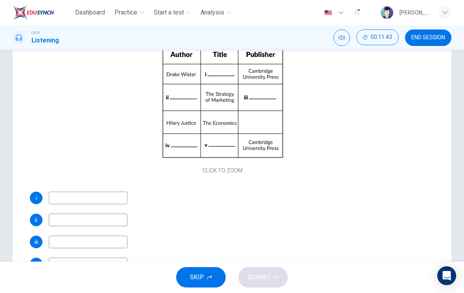
click at [245, 117] on button "Click to Zoom" at bounding box center [222, 108] width 68 height 19
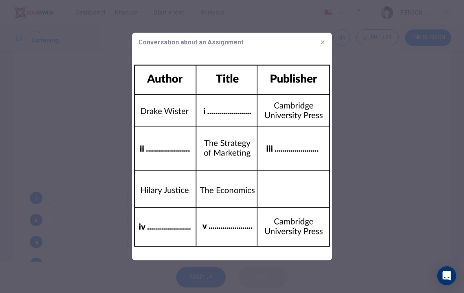
click at [326, 45] on button "button" at bounding box center [322, 42] width 13 height 13
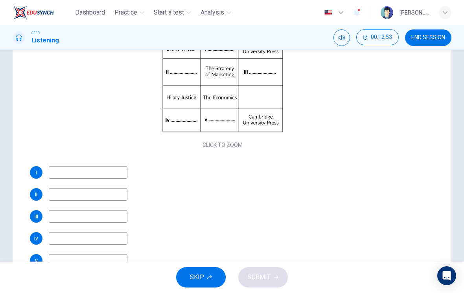
scroll to position [84, 0]
click at [105, 171] on input at bounding box center [88, 172] width 79 height 13
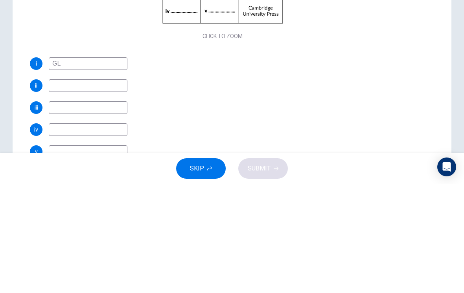
type input "G"
type input "Global Economy"
click at [107, 188] on input at bounding box center [88, 194] width 79 height 13
type input "Victoria Smith"
click at [108, 210] on input at bounding box center [88, 216] width 79 height 13
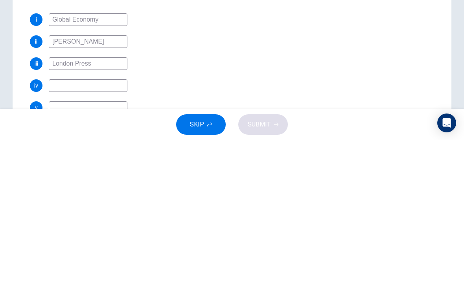
type input "London Press"
click at [105, 232] on input at bounding box center [88, 238] width 79 height 13
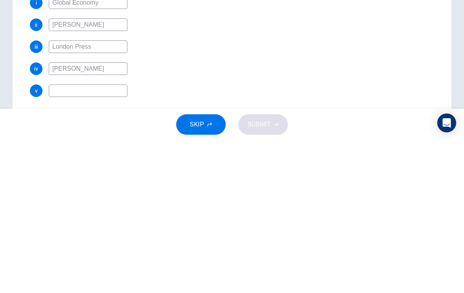
scroll to position [103, 0]
type input "William Hanna"
click at [102, 237] on input at bounding box center [88, 243] width 79 height 13
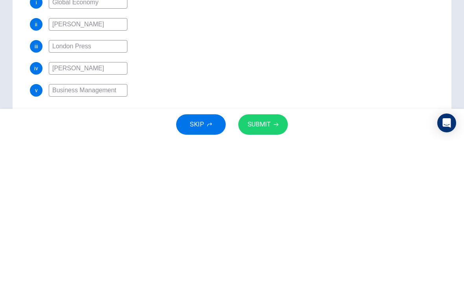
type input "Business Management"
click at [306, 149] on div "i Global Economy ii Victoria Smith iii London Press iv William Hanna v Business…" at bounding box center [222, 199] width 385 height 101
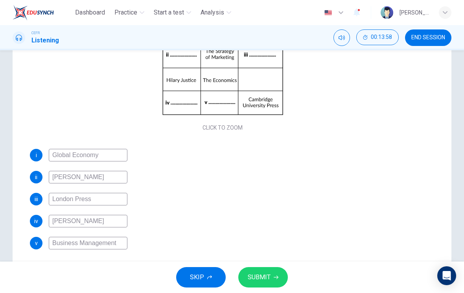
click at [276, 275] on icon "button" at bounding box center [276, 277] width 5 height 5
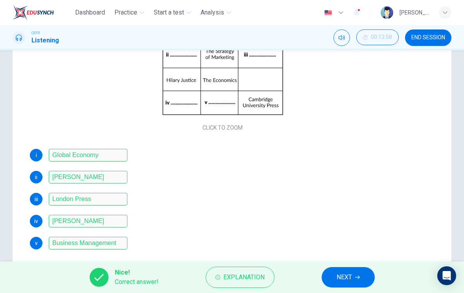
click at [353, 281] on button "NEXT" at bounding box center [348, 277] width 53 height 20
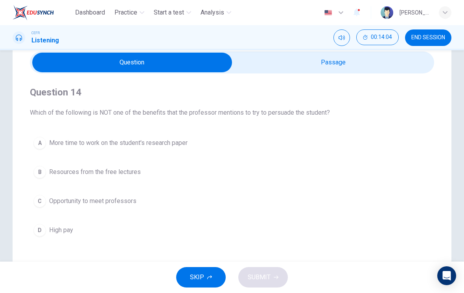
scroll to position [32, 0]
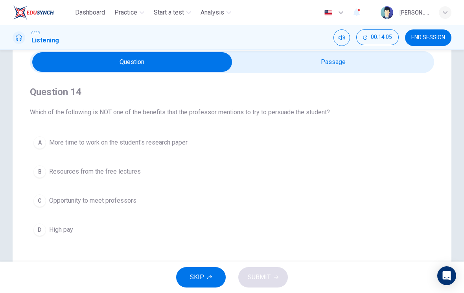
click at [388, 71] on input "checkbox" at bounding box center [132, 62] width 606 height 20
checkbox input "true"
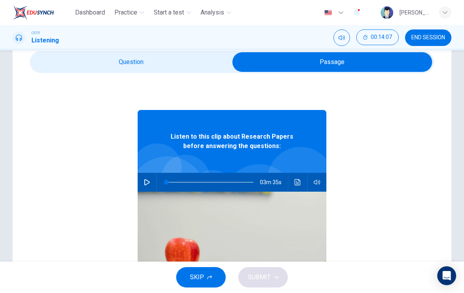
click at [147, 182] on icon "button" at bounding box center [147, 182] width 6 height 6
type input "0"
click at [200, 59] on input "checkbox" at bounding box center [332, 62] width 606 height 20
checkbox input "false"
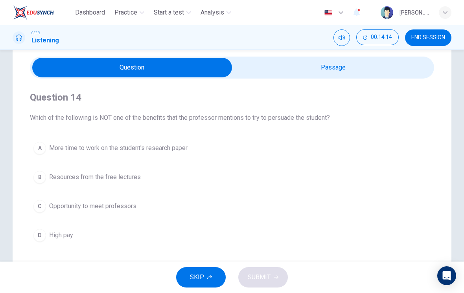
scroll to position [14, 0]
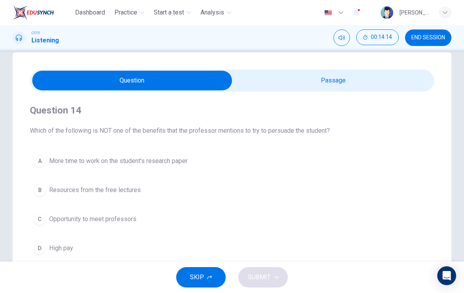
type input "3"
click at [391, 90] on input "checkbox" at bounding box center [132, 81] width 606 height 20
checkbox input "true"
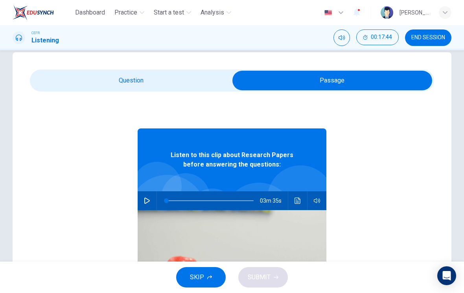
click at [144, 205] on button "button" at bounding box center [147, 200] width 13 height 19
type input "55"
click at [190, 85] on input "checkbox" at bounding box center [332, 81] width 606 height 20
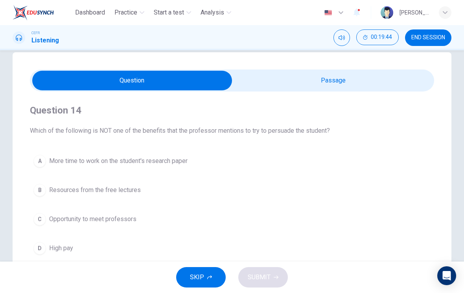
click at [346, 79] on input "checkbox" at bounding box center [132, 81] width 606 height 20
checkbox input "true"
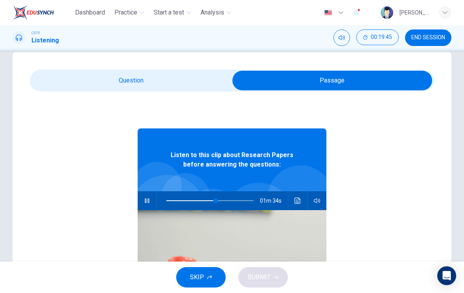
click at [150, 201] on button "button" at bounding box center [147, 200] width 13 height 19
type input "56"
click at [179, 79] on input "checkbox" at bounding box center [332, 81] width 606 height 20
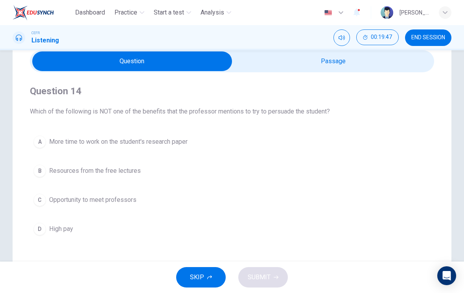
scroll to position [33, 0]
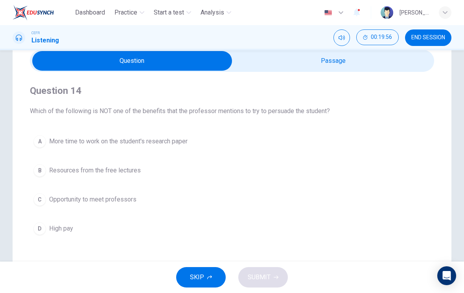
click at [211, 238] on button "D High pay" at bounding box center [232, 229] width 404 height 20
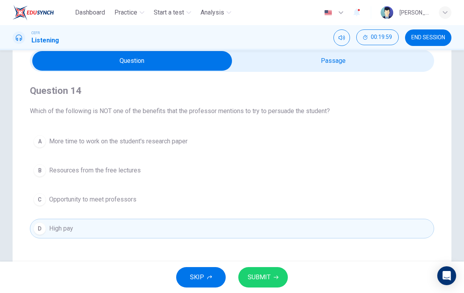
click at [274, 278] on icon "button" at bounding box center [276, 277] width 5 height 5
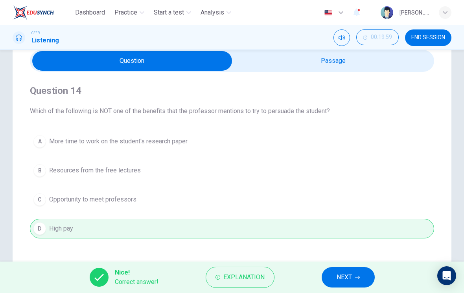
click at [350, 282] on span "NEXT" at bounding box center [344, 277] width 15 height 11
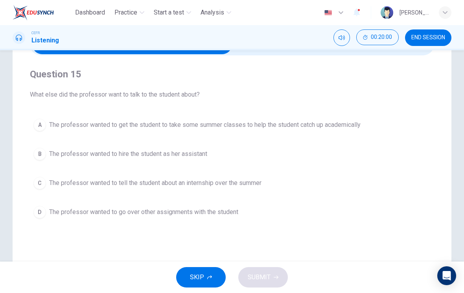
scroll to position [51, 0]
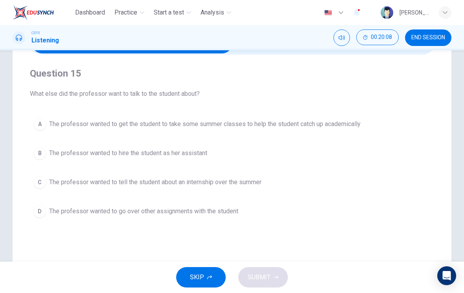
click at [300, 185] on button "C The professor wanted to tell the student about an internship over the summer" at bounding box center [232, 183] width 404 height 20
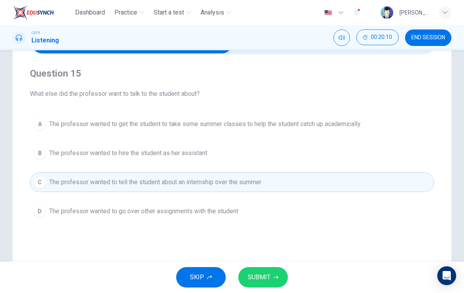
click at [285, 281] on button "SUBMIT" at bounding box center [263, 277] width 50 height 20
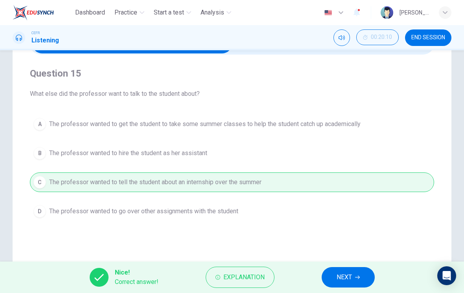
click at [357, 278] on icon "button" at bounding box center [357, 277] width 5 height 5
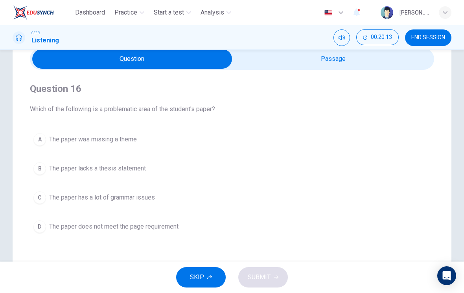
scroll to position [35, 0]
click at [167, 141] on button "A The paper was missing a theme" at bounding box center [232, 141] width 404 height 20
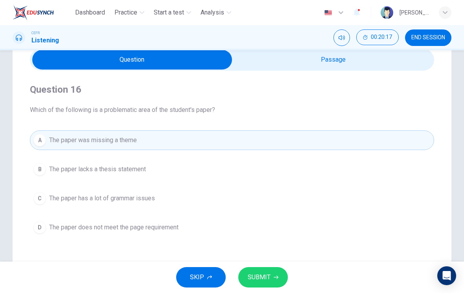
click at [386, 65] on input "checkbox" at bounding box center [132, 60] width 606 height 20
checkbox input "true"
type input "56"
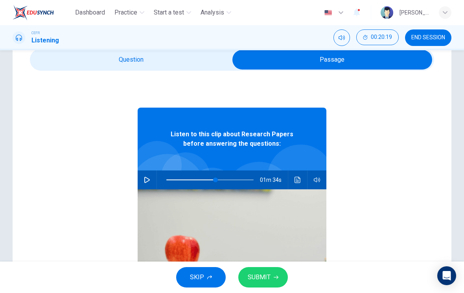
click at [210, 68] on input "checkbox" at bounding box center [332, 60] width 606 height 20
checkbox input "false"
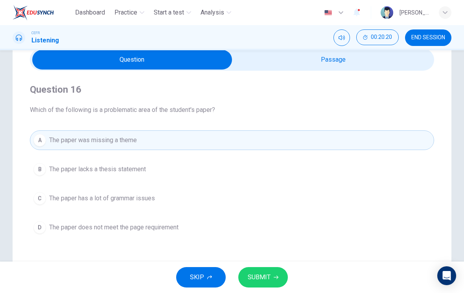
click at [279, 277] on button "SUBMIT" at bounding box center [263, 277] width 50 height 20
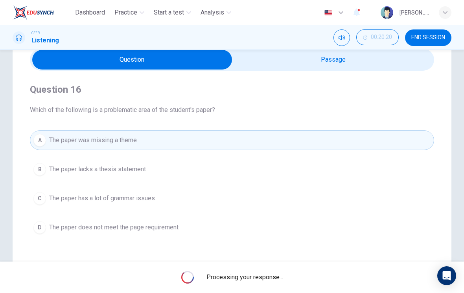
type input "56"
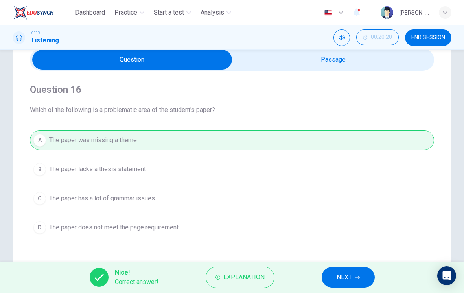
click at [386, 64] on input "checkbox" at bounding box center [132, 60] width 606 height 20
checkbox input "true"
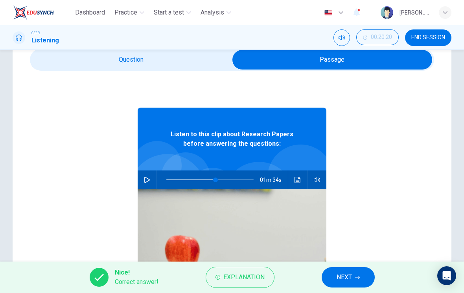
click at [294, 188] on button "Click to see the audio transcription" at bounding box center [297, 180] width 13 height 19
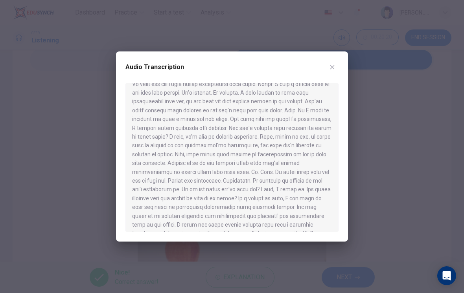
scroll to position [117, 0]
click at [328, 75] on div "Audio Transcription" at bounding box center [231, 72] width 213 height 22
click at [329, 69] on icon "button" at bounding box center [332, 67] width 6 height 6
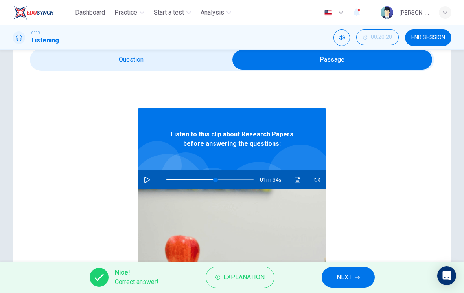
type input "56"
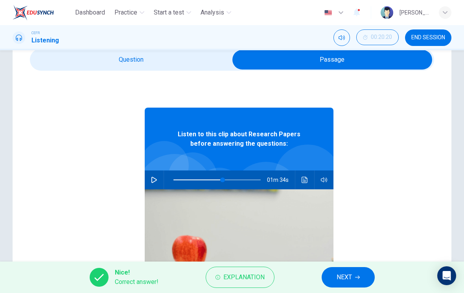
checkbox input "false"
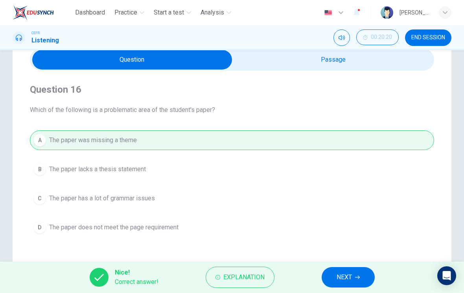
click at [351, 272] on span "NEXT" at bounding box center [344, 277] width 15 height 11
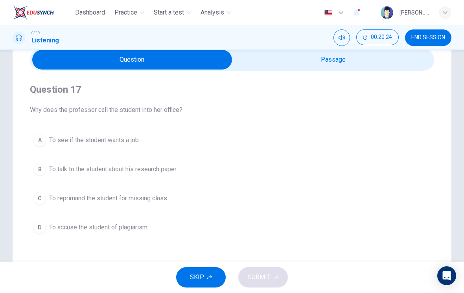
click at [169, 170] on span "To talk to the student about his research paper" at bounding box center [112, 169] width 127 height 9
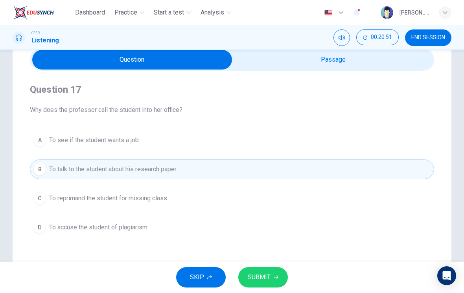
click at [273, 281] on button "SUBMIT" at bounding box center [263, 277] width 50 height 20
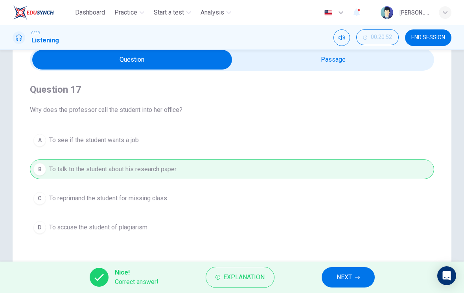
click at [357, 281] on button "NEXT" at bounding box center [348, 277] width 53 height 20
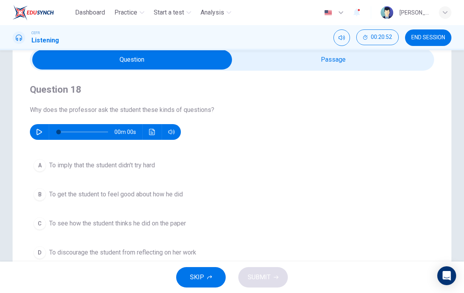
click at [42, 132] on button "button" at bounding box center [39, 132] width 13 height 16
click at [40, 136] on button "button" at bounding box center [39, 132] width 13 height 16
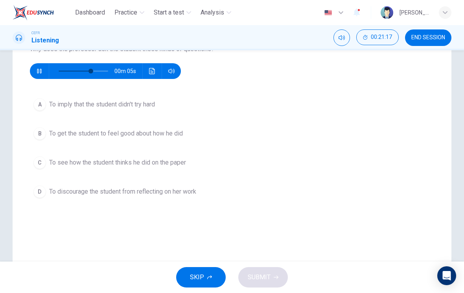
scroll to position [101, 0]
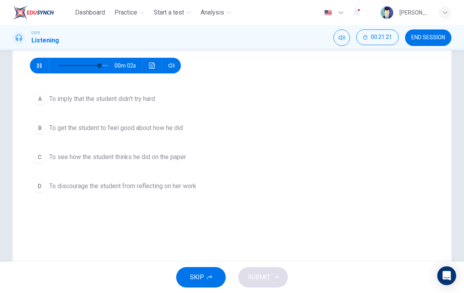
click at [175, 154] on span "To see how the student thinks he did on the paper" at bounding box center [117, 157] width 137 height 9
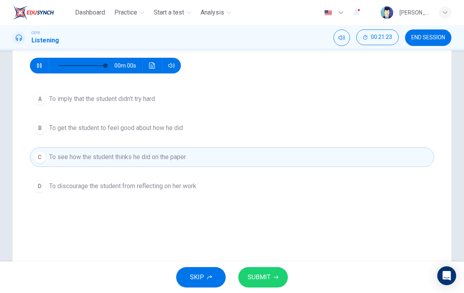
type input "0"
click at [281, 280] on button "SUBMIT" at bounding box center [263, 277] width 50 height 20
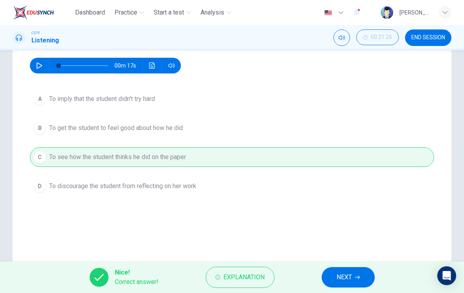
click at [352, 280] on span "NEXT" at bounding box center [344, 277] width 15 height 11
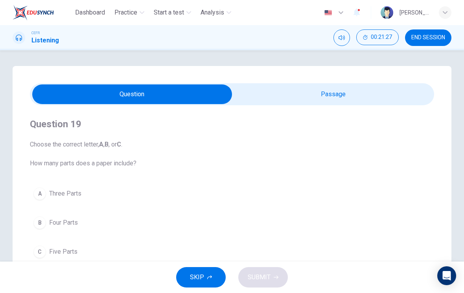
scroll to position [-2, 0]
click at [434, 40] on span "END SESSION" at bounding box center [428, 38] width 34 height 6
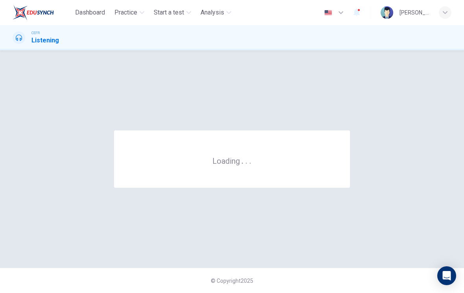
scroll to position [0, 0]
